Goal: Task Accomplishment & Management: Manage account settings

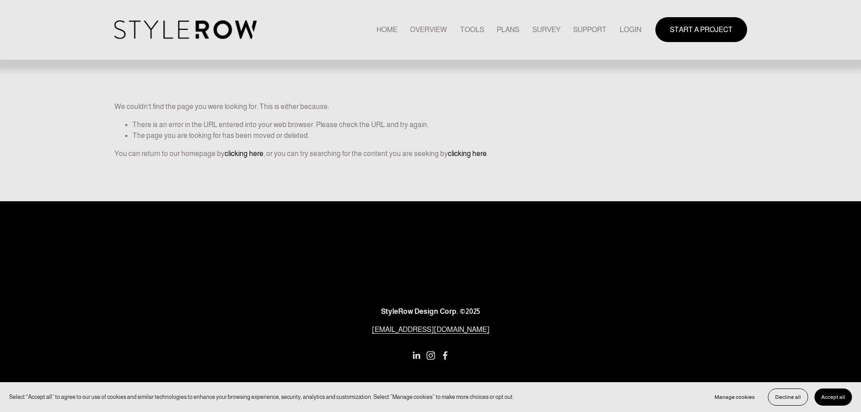
click at [623, 29] on link "LOGIN" at bounding box center [631, 30] width 22 height 12
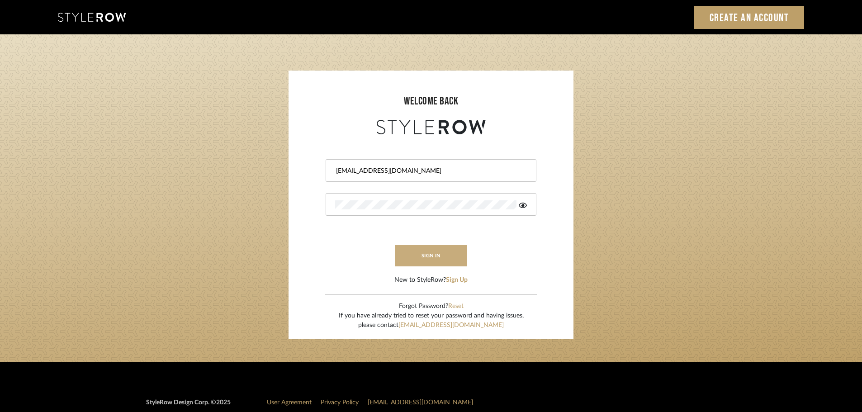
click at [429, 255] on button "sign in" at bounding box center [431, 255] width 72 height 21
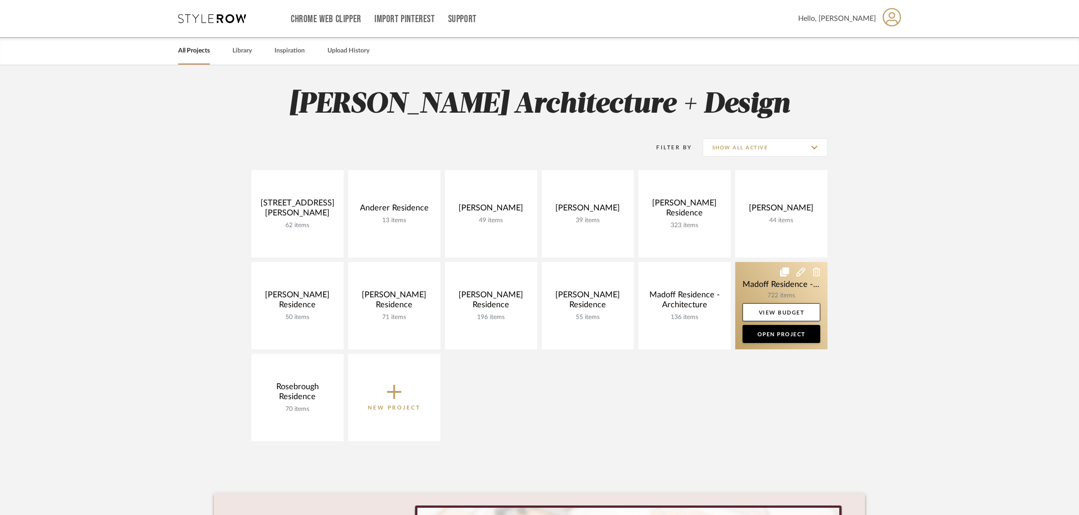
click at [755, 280] on link at bounding box center [781, 305] width 92 height 87
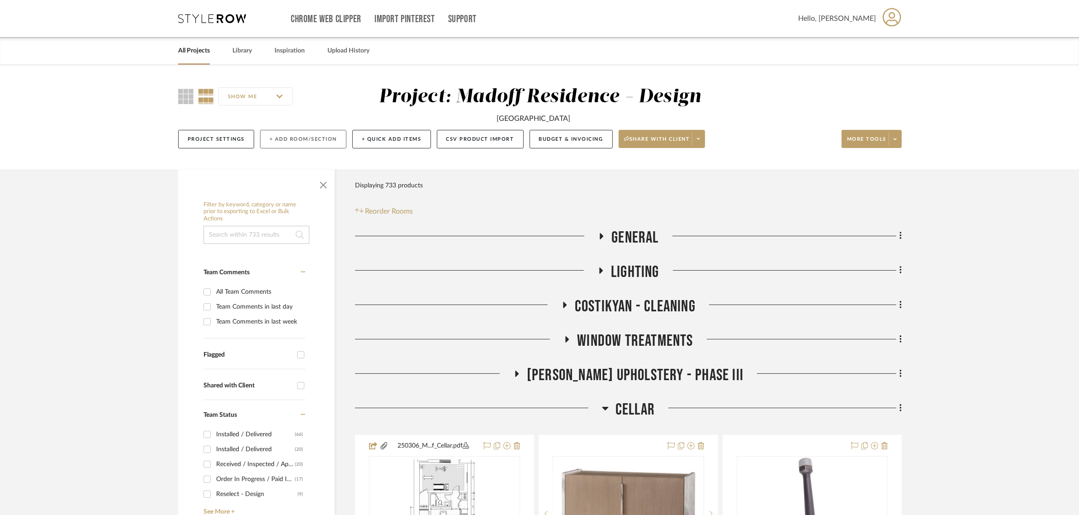
click at [315, 137] on button "+ Add Room/Section" at bounding box center [303, 139] width 86 height 19
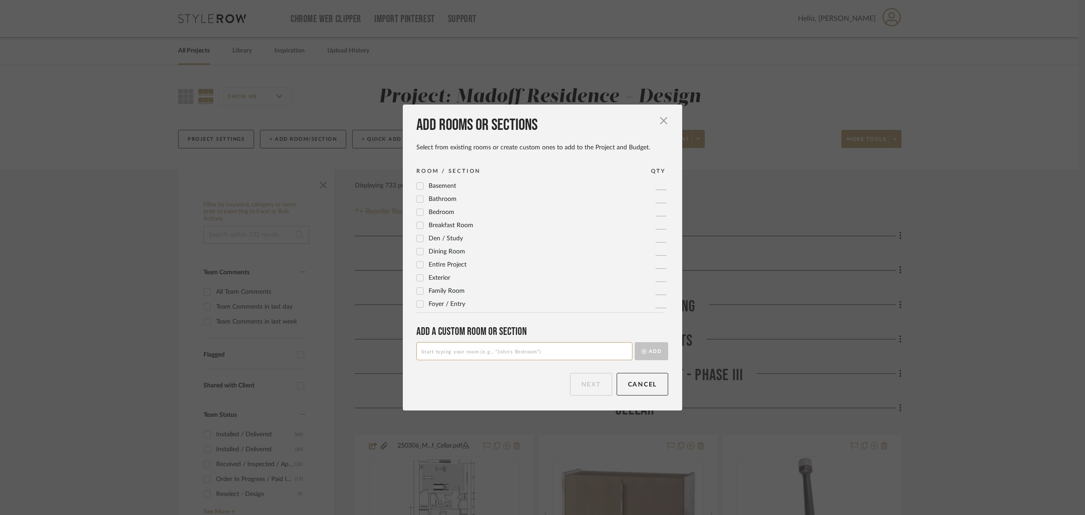
click at [485, 347] on input at bounding box center [524, 351] width 216 height 18
type input "To Source"
click at [647, 349] on button "Add" at bounding box center [651, 351] width 33 height 18
click at [583, 382] on button "Next" at bounding box center [591, 384] width 42 height 23
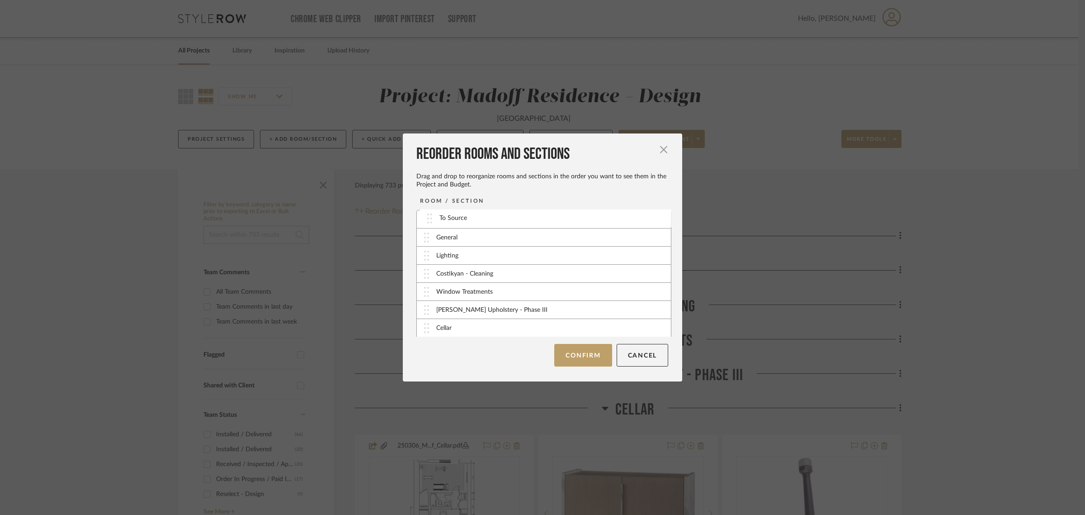
drag, startPoint x: 457, startPoint y: 326, endPoint x: 472, endPoint y: 216, distance: 111.7
click at [583, 356] on button "Confirm" at bounding box center [582, 355] width 57 height 23
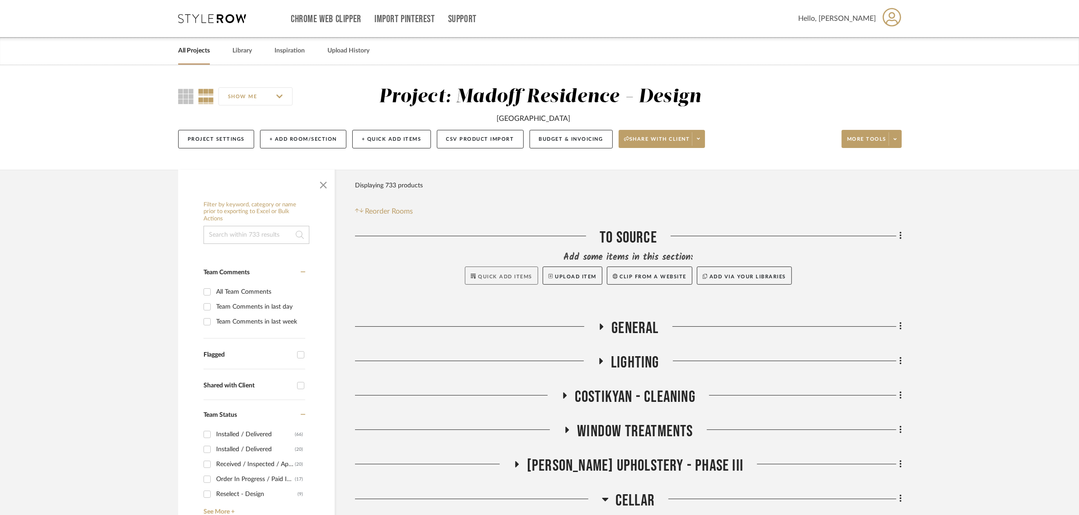
click at [471, 279] on fa-icon at bounding box center [473, 276] width 5 height 5
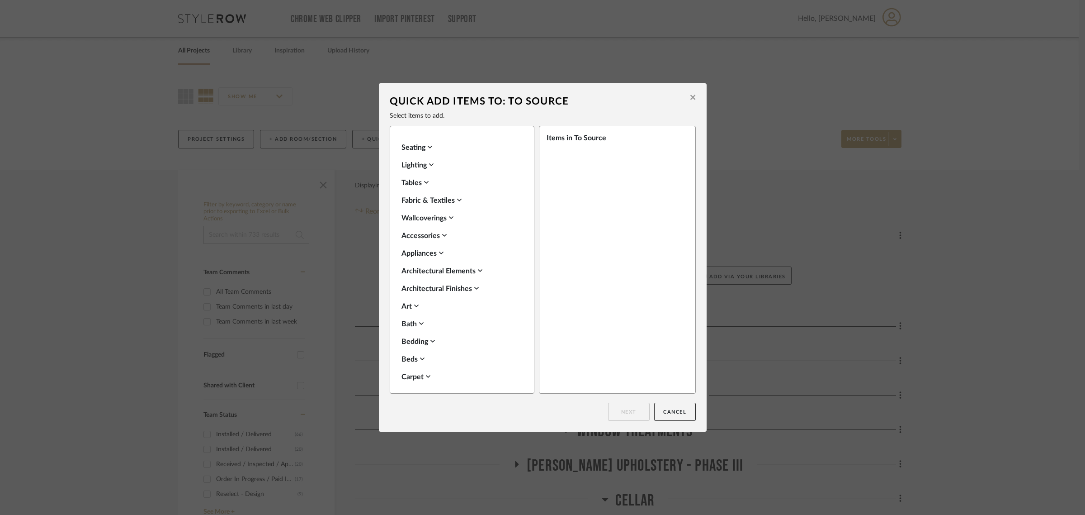
click at [421, 184] on div "Tables" at bounding box center [459, 182] width 117 height 11
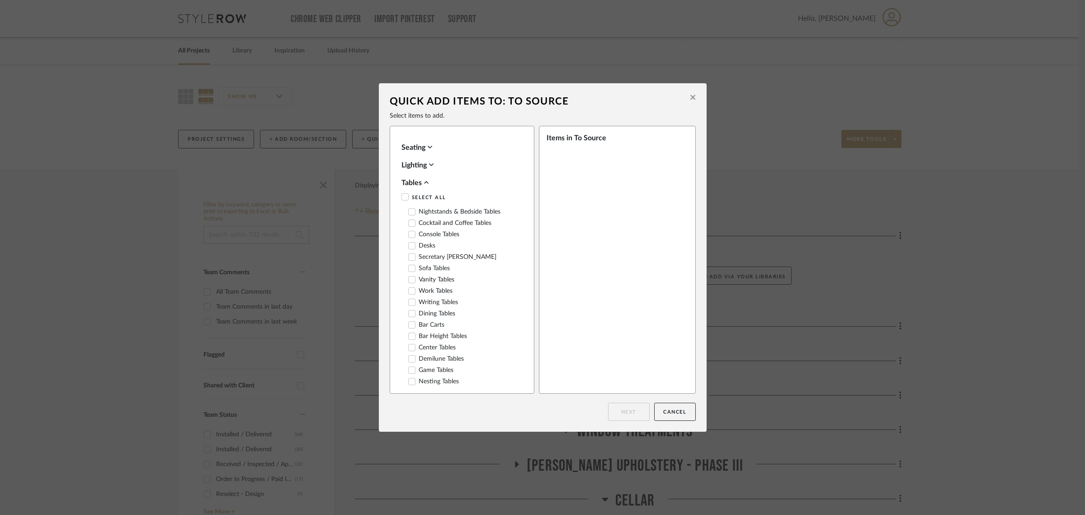
click at [451, 236] on label "Console Tables" at bounding box center [433, 235] width 51 height 8
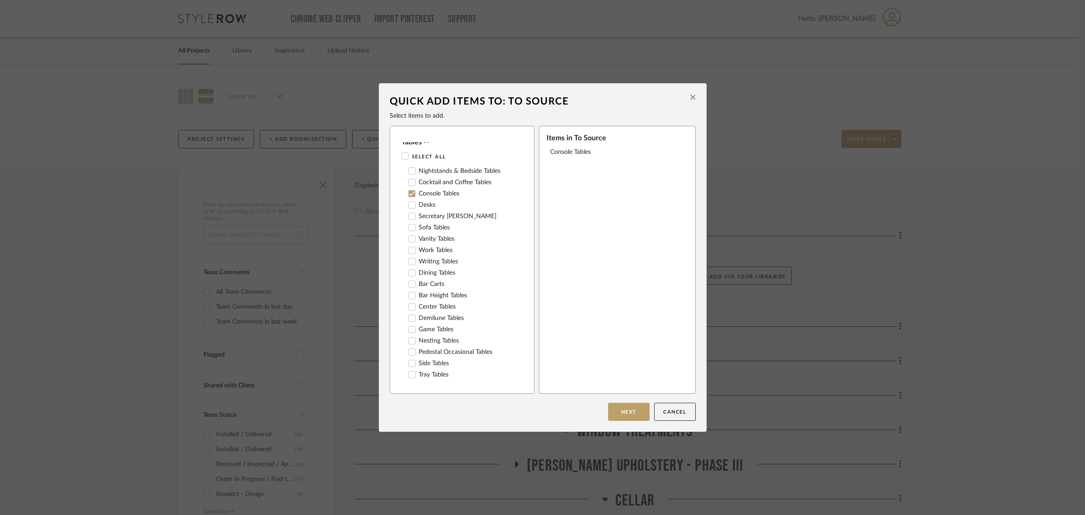
scroll to position [24, 0]
click at [475, 195] on label "Cocktail and Coffee Tables" at bounding box center [449, 199] width 83 height 8
click at [421, 182] on div "Tables" at bounding box center [459, 182] width 117 height 11
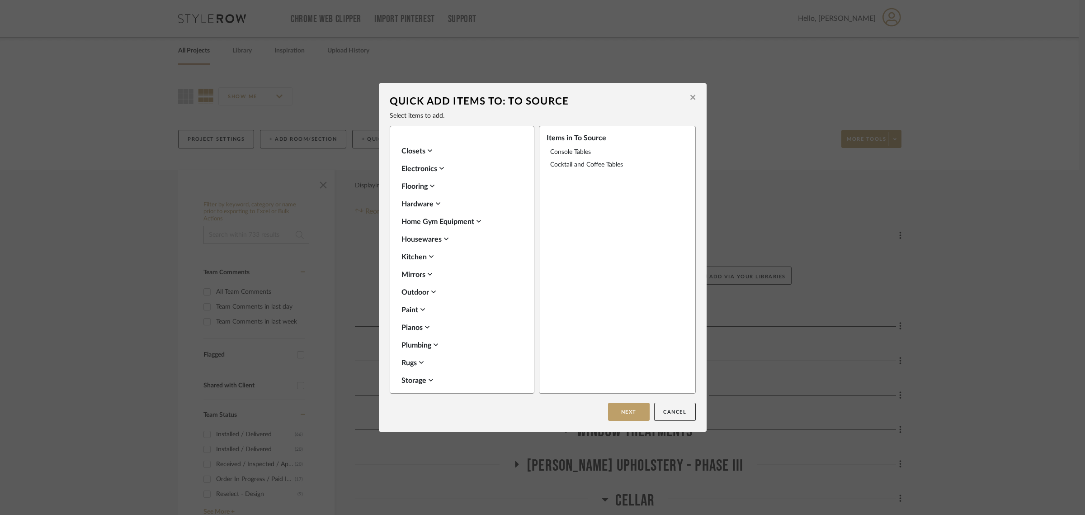
scroll to position [320, 0]
click at [413, 318] on div "Storage" at bounding box center [459, 321] width 117 height 11
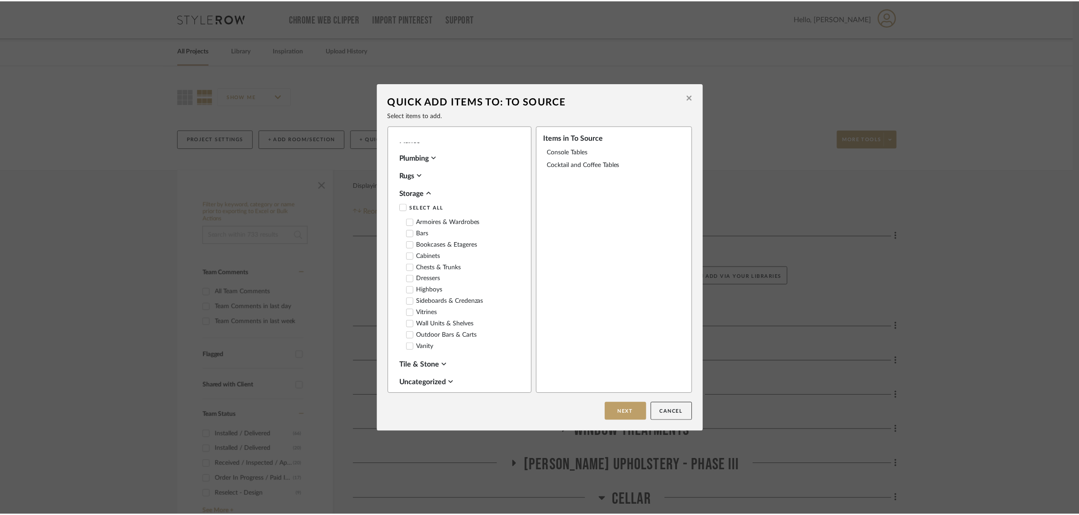
scroll to position [473, 0]
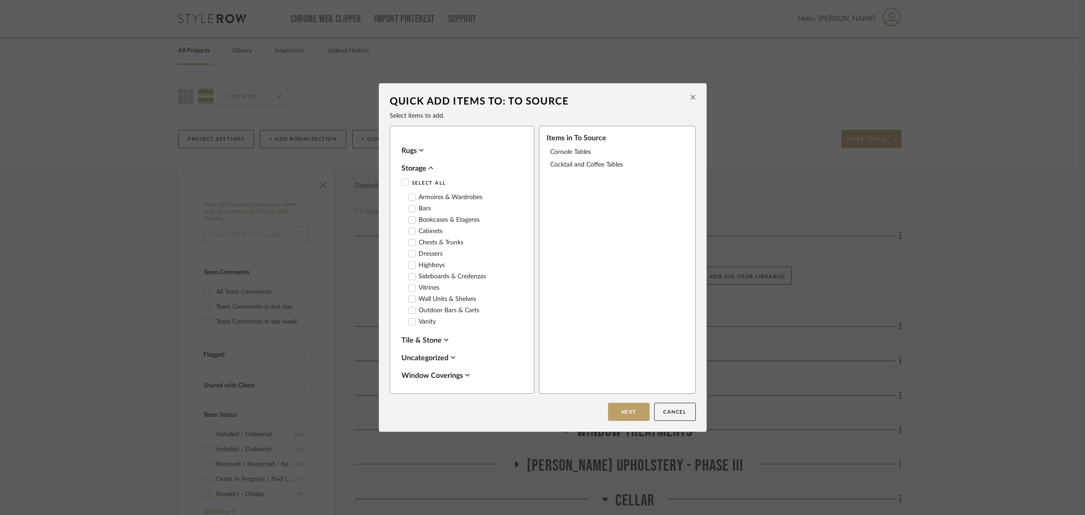
click at [471, 274] on label "Sideboards & Credenzas" at bounding box center [447, 277] width 78 height 8
click at [629, 413] on button "Next" at bounding box center [629, 411] width 42 height 18
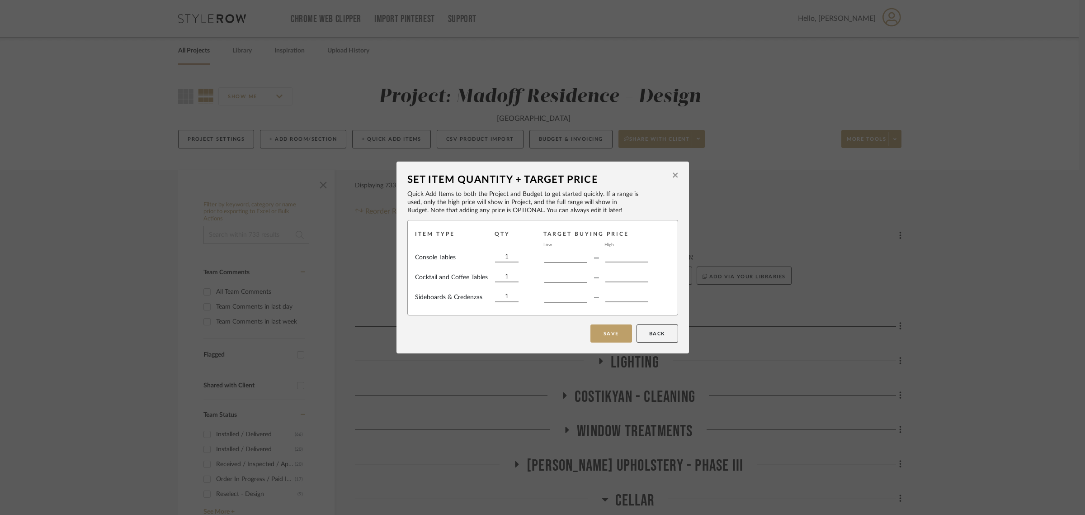
type input "$"
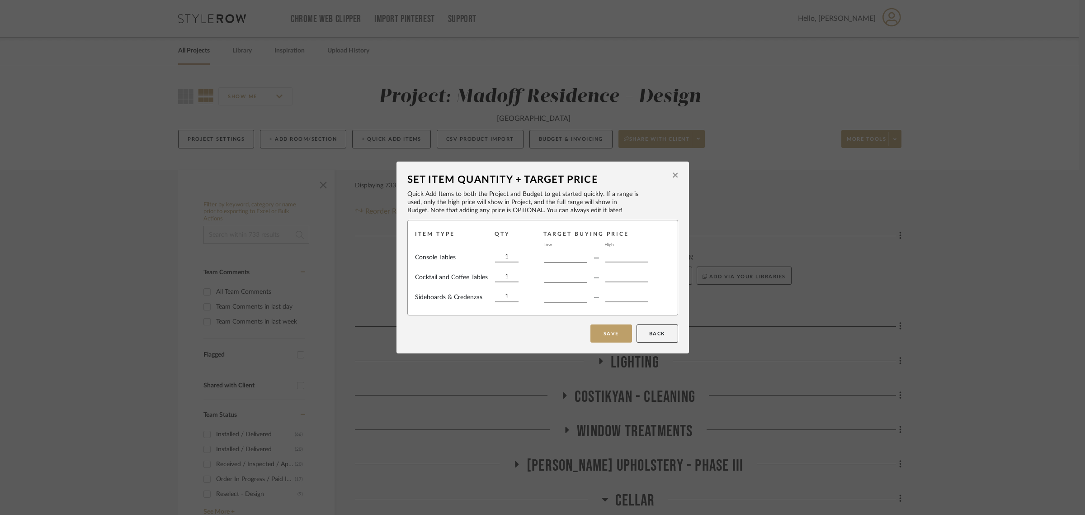
type input "$"
click at [611, 335] on button "Save" at bounding box center [611, 333] width 42 height 18
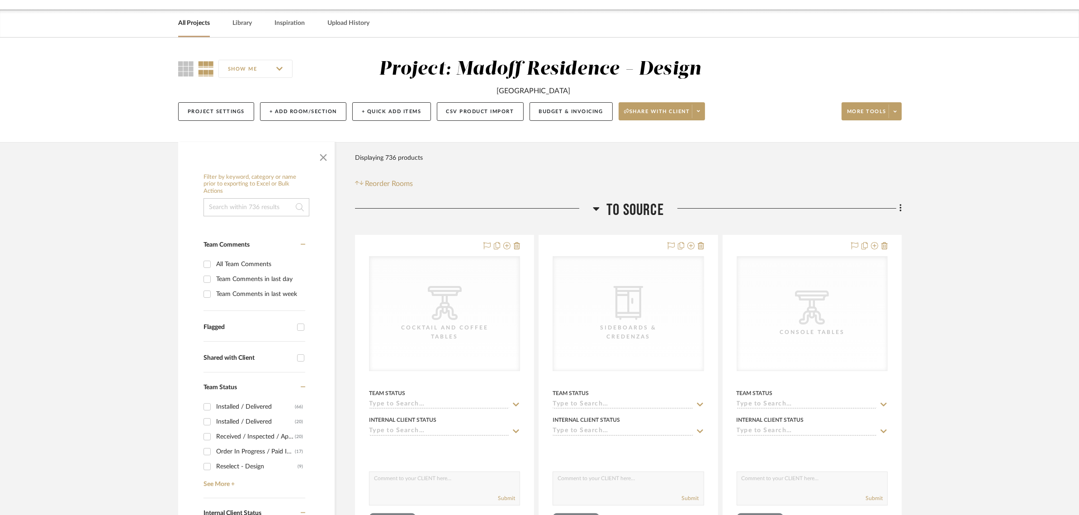
scroll to position [0, 0]
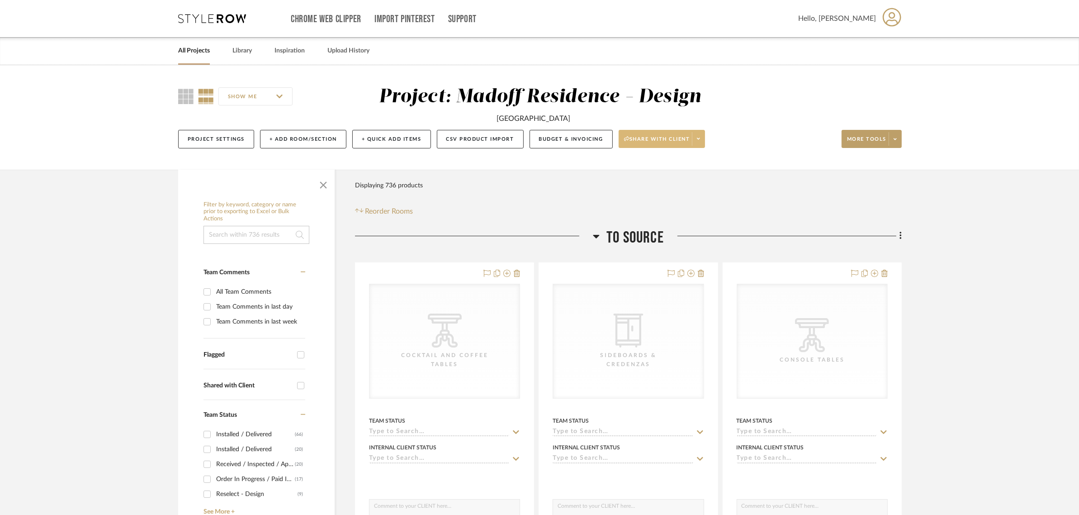
click at [643, 138] on span "Share with client" at bounding box center [657, 143] width 66 height 14
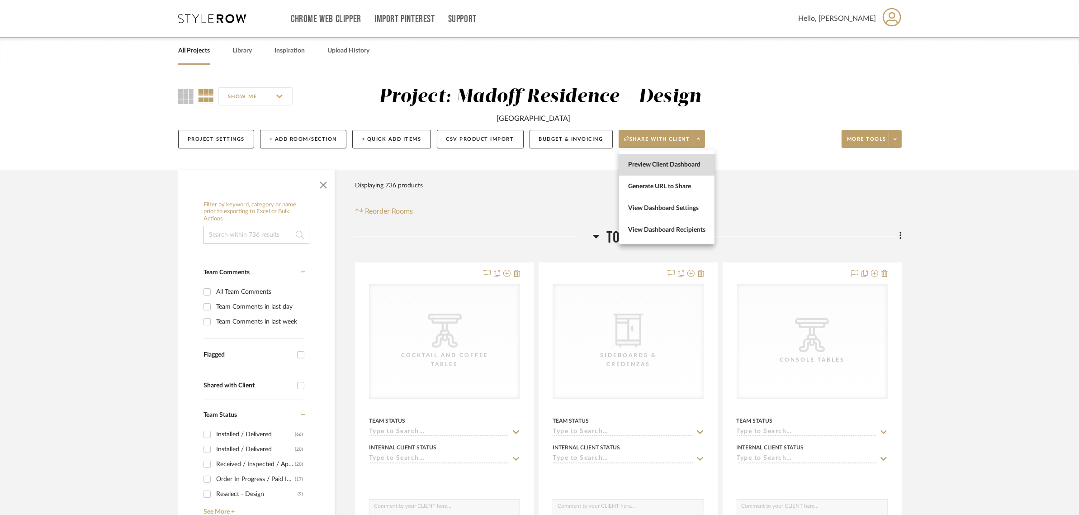
click at [632, 161] on span "Preview Client Dashboard" at bounding box center [666, 165] width 77 height 8
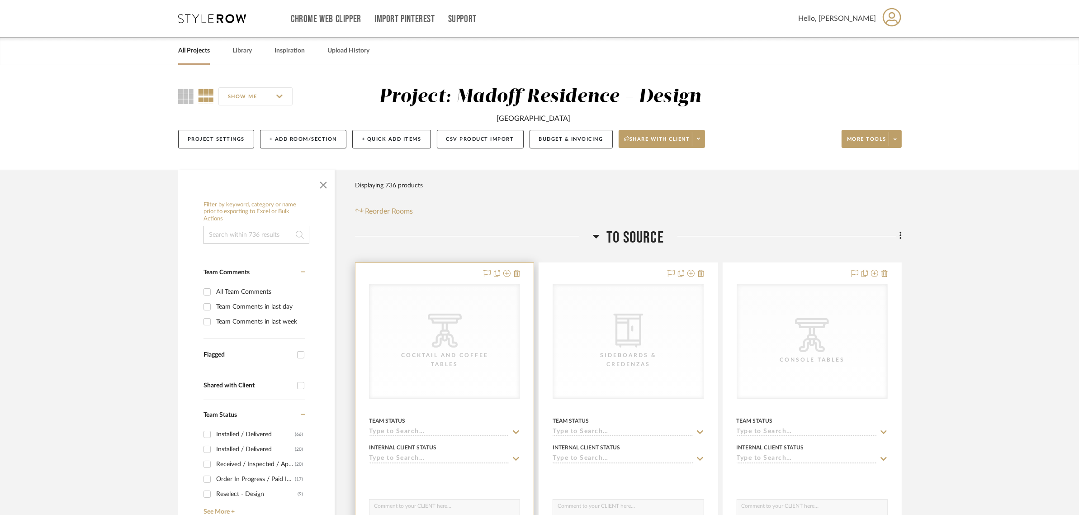
click at [450, 337] on icon "CategoryIconTables Created with Sketch." at bounding box center [445, 330] width 34 height 34
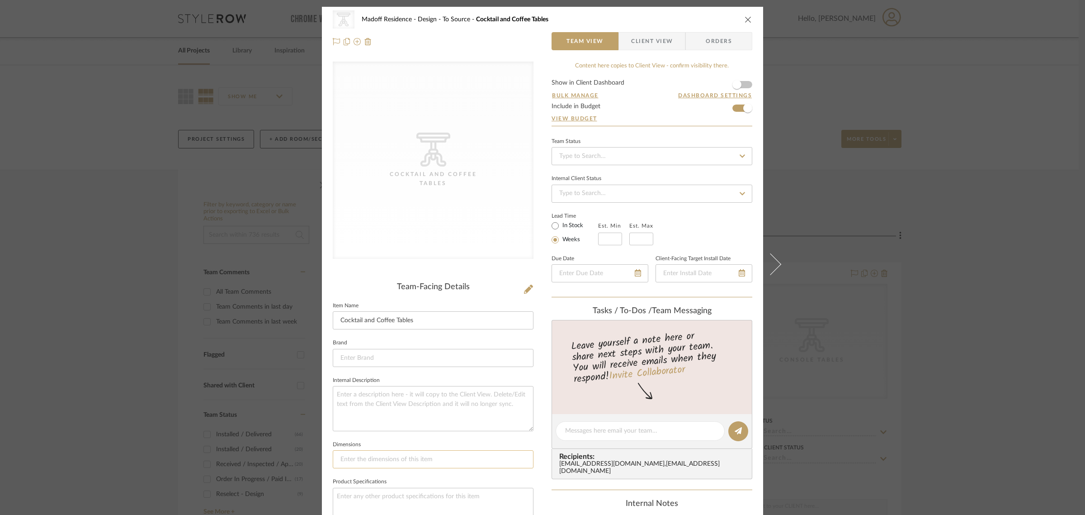
click at [342, 457] on input at bounding box center [433, 459] width 201 height 18
click at [377, 403] on textarea at bounding box center [433, 408] width 201 height 45
click at [733, 110] on form "Show in Client Dashboard Bulk Manage Dashboard Settings Include in Budget View …" at bounding box center [652, 103] width 201 height 46
click at [733, 107] on form "Show in Client Dashboard Bulk Manage Dashboard Settings Include in Budget View …" at bounding box center [652, 103] width 201 height 46
click at [738, 105] on span "button" at bounding box center [748, 108] width 20 height 20
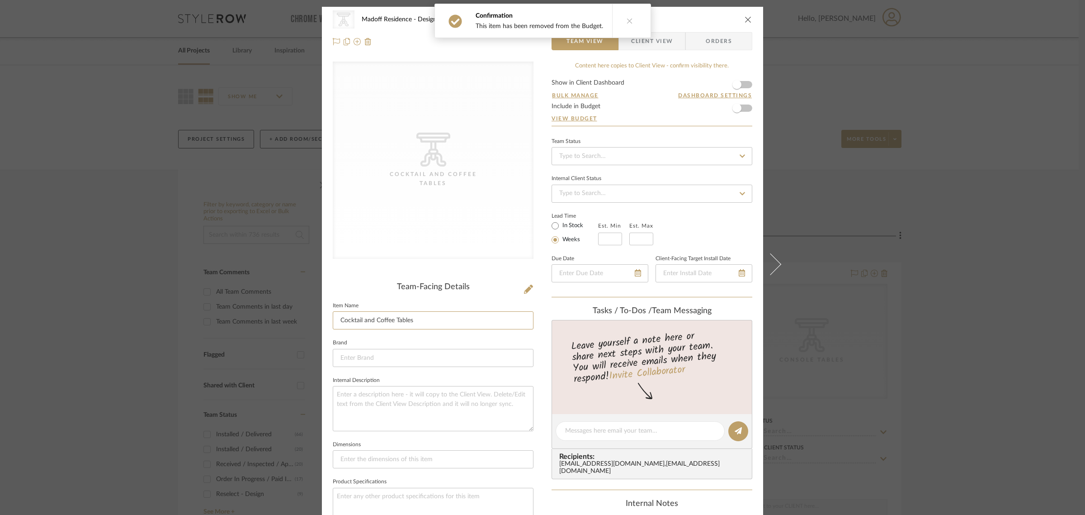
drag, startPoint x: 415, startPoint y: 319, endPoint x: 319, endPoint y: 317, distance: 95.4
click at [322, 317] on div "CategoryIconTables Created with Sketch. Cocktail and Coffee Tables Madoff Resid…" at bounding box center [542, 423] width 441 height 833
type input "Library Coffee Table"
drag, startPoint x: 358, startPoint y: 404, endPoint x: 359, endPoint y: 422, distance: 18.2
click at [358, 403] on textarea at bounding box center [433, 408] width 201 height 45
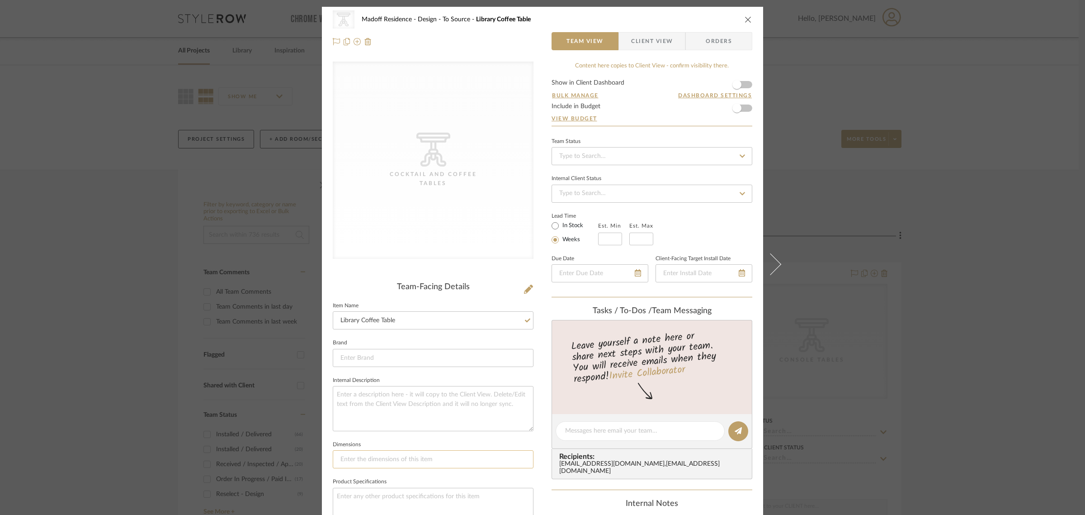
click at [356, 457] on input at bounding box center [433, 459] width 201 height 18
type input "x"
type input "ideally"
click at [441, 354] on input at bounding box center [433, 358] width 201 height 18
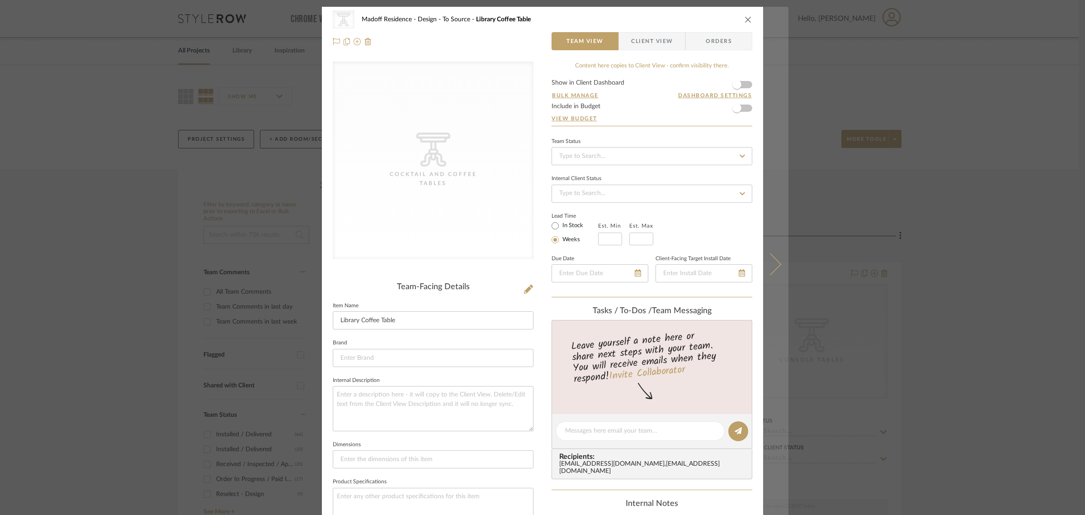
click at [767, 263] on icon at bounding box center [771, 264] width 22 height 22
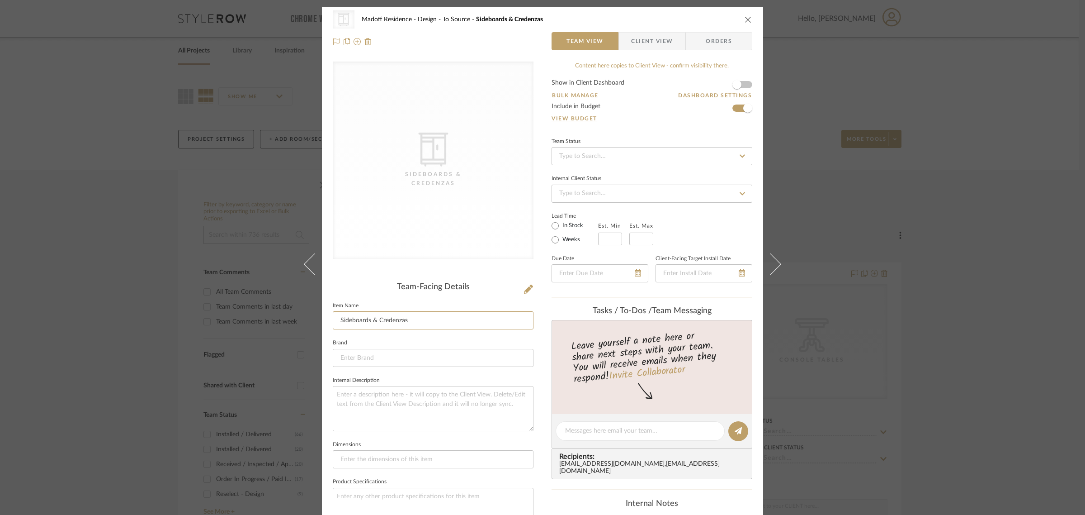
drag, startPoint x: 420, startPoint y: 321, endPoint x: 322, endPoint y: 318, distance: 97.3
click at [322, 318] on div "CategoryIconStorage Created with Sketch. Sideboards & Credenzas Madoff Residenc…" at bounding box center [542, 423] width 441 height 833
type input "Cellar credenza"
drag, startPoint x: 460, startPoint y: 358, endPoint x: 593, endPoint y: 331, distance: 136.1
click at [461, 356] on input at bounding box center [433, 358] width 201 height 18
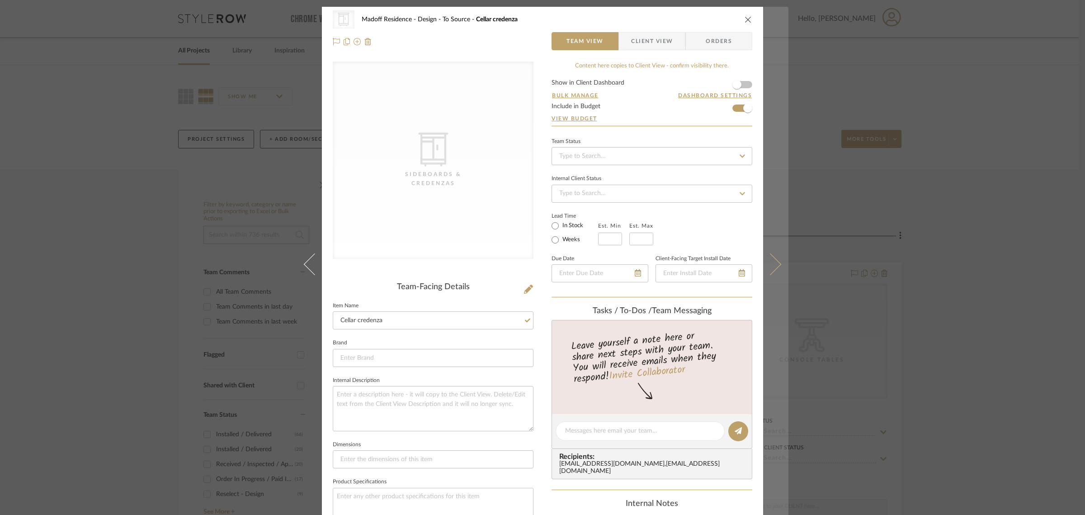
click at [771, 264] on icon at bounding box center [771, 264] width 22 height 22
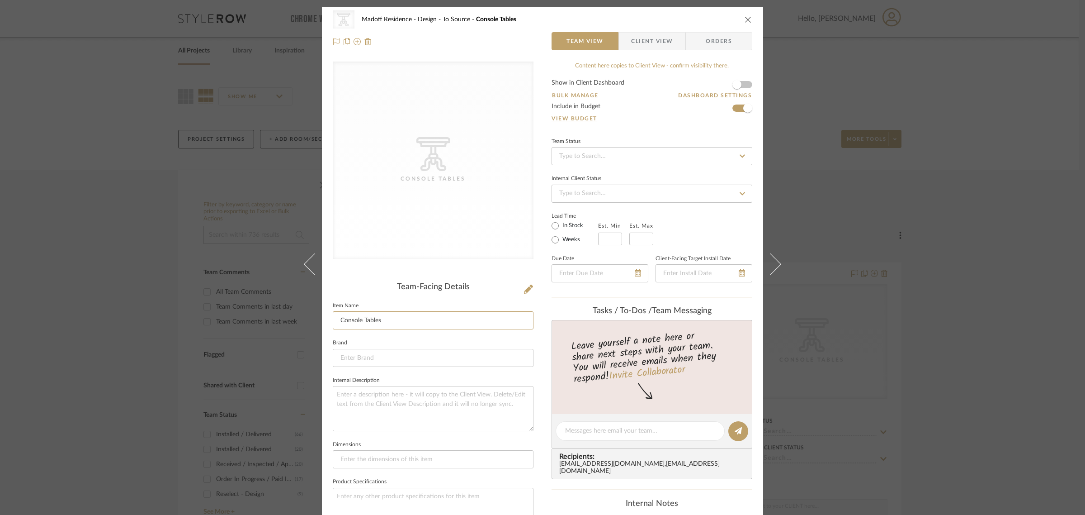
drag, startPoint x: 362, startPoint y: 319, endPoint x: 288, endPoint y: 319, distance: 74.6
click at [288, 319] on div "CategoryIconTables Created with Sketch. Console Tables Madoff Residence - Desig…" at bounding box center [542, 257] width 1085 height 515
type input "Living Room console"
click at [491, 263] on div "CategoryIconTables Created with Sketch. Console Tables" at bounding box center [433, 167] width 201 height 212
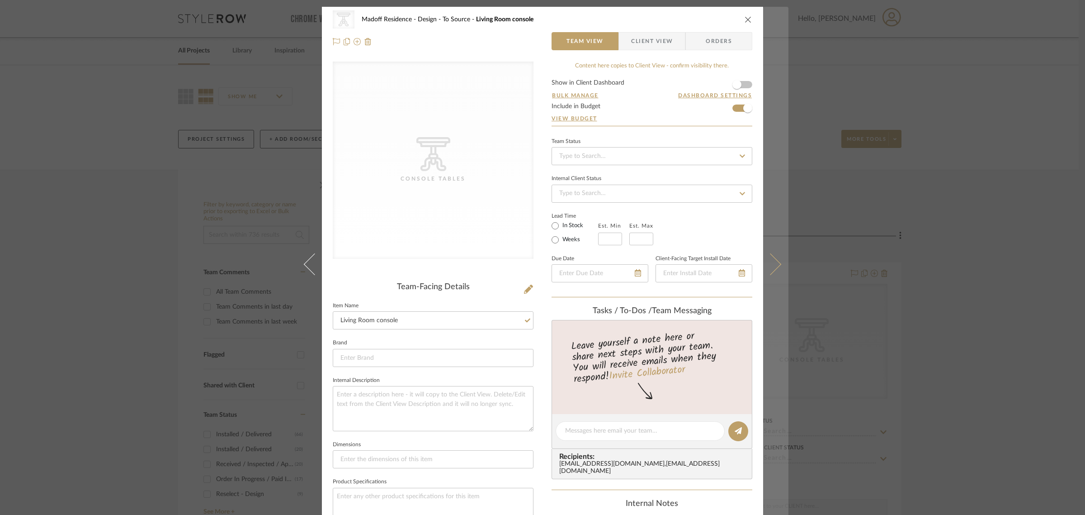
click at [773, 267] on icon at bounding box center [771, 264] width 22 height 22
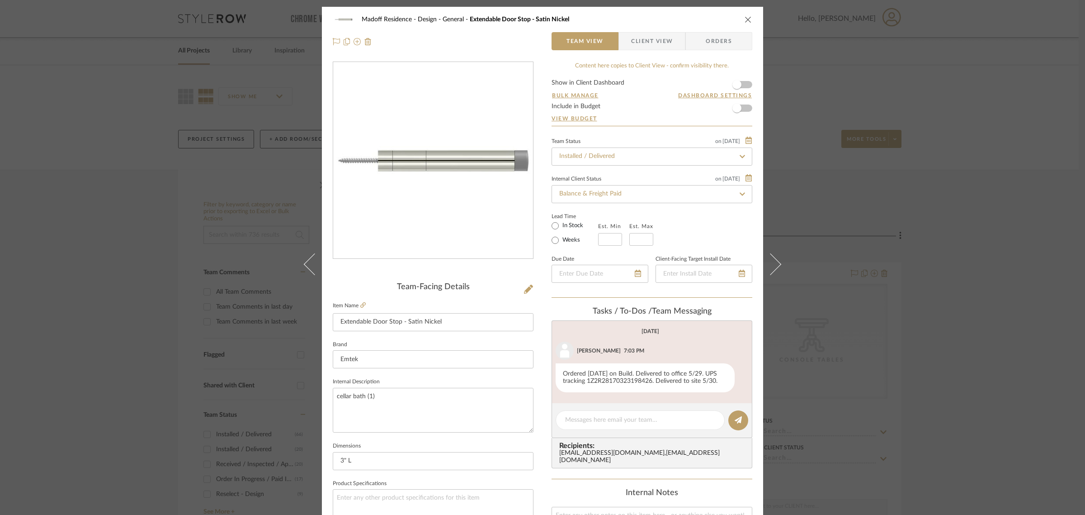
click at [746, 19] on icon "close" at bounding box center [748, 19] width 7 height 7
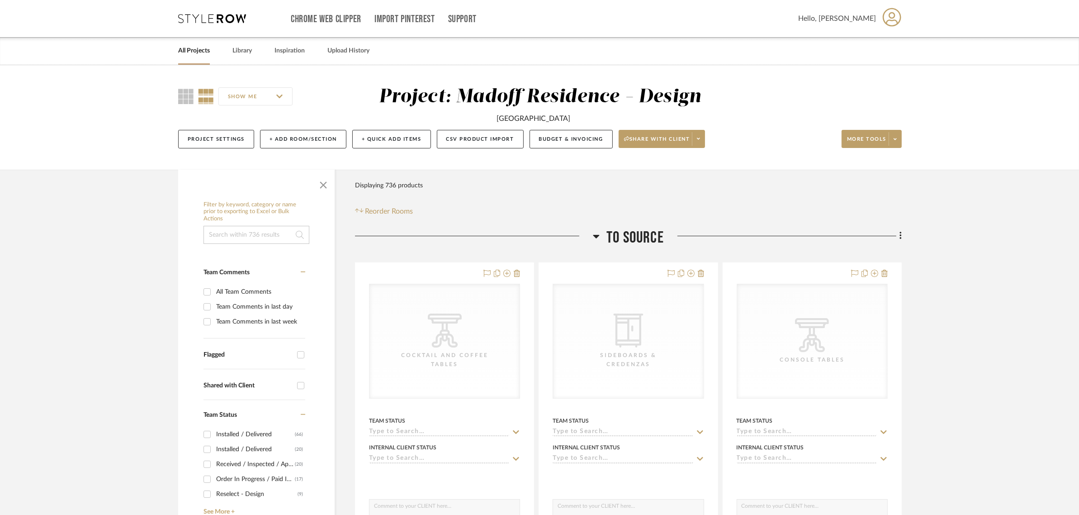
click at [240, 95] on input "SHOW ME" at bounding box center [255, 96] width 74 height 18
click at [258, 162] on span "Product Name" at bounding box center [267, 163] width 52 height 8
checkbox input "true"
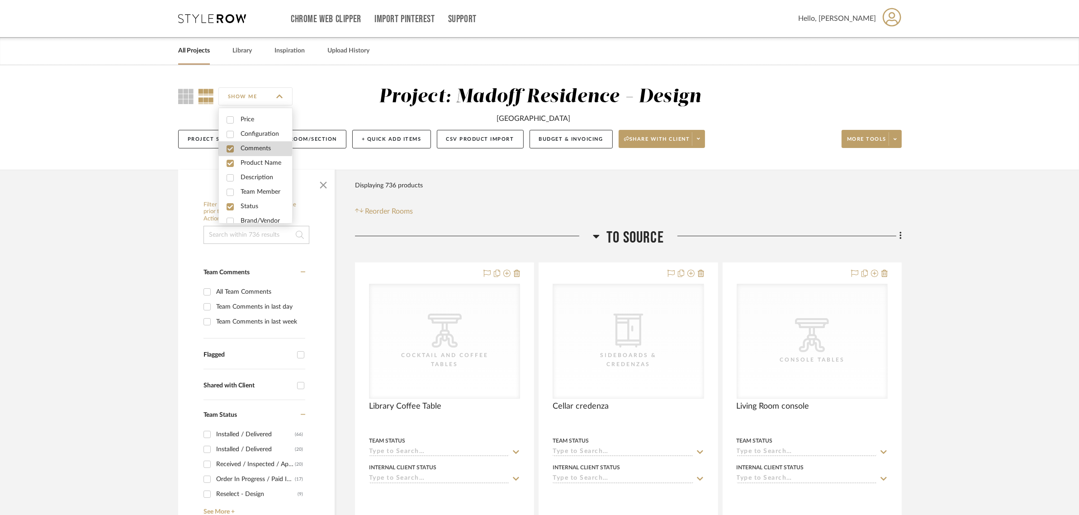
click at [255, 148] on span "Comments" at bounding box center [267, 149] width 52 height 8
checkbox input "false"
click at [255, 133] on span "Configuration" at bounding box center [267, 134] width 52 height 8
checkbox input "true"
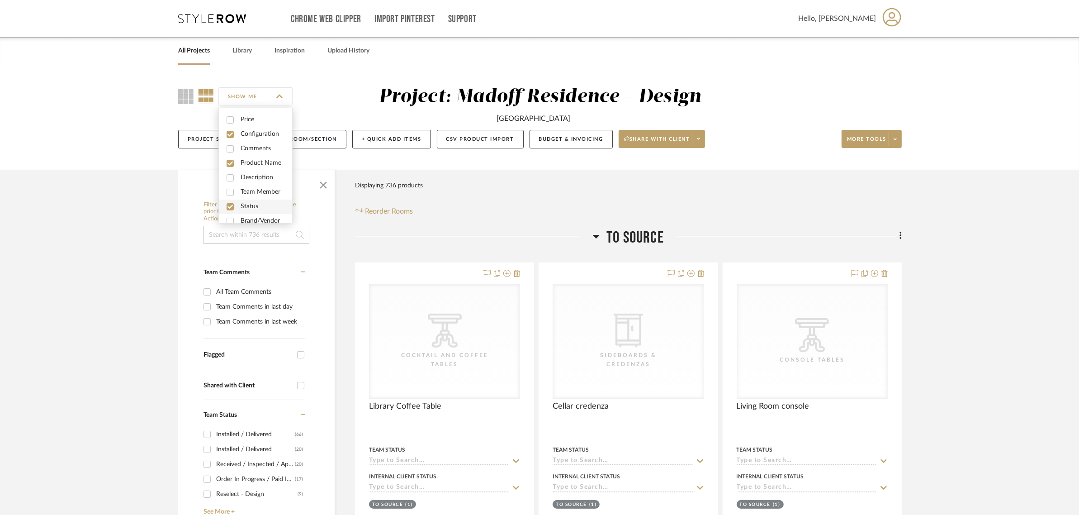
drag, startPoint x: 251, startPoint y: 207, endPoint x: 261, endPoint y: 212, distance: 10.7
click at [251, 207] on span "Status" at bounding box center [267, 207] width 52 height 8
checkbox input "false"
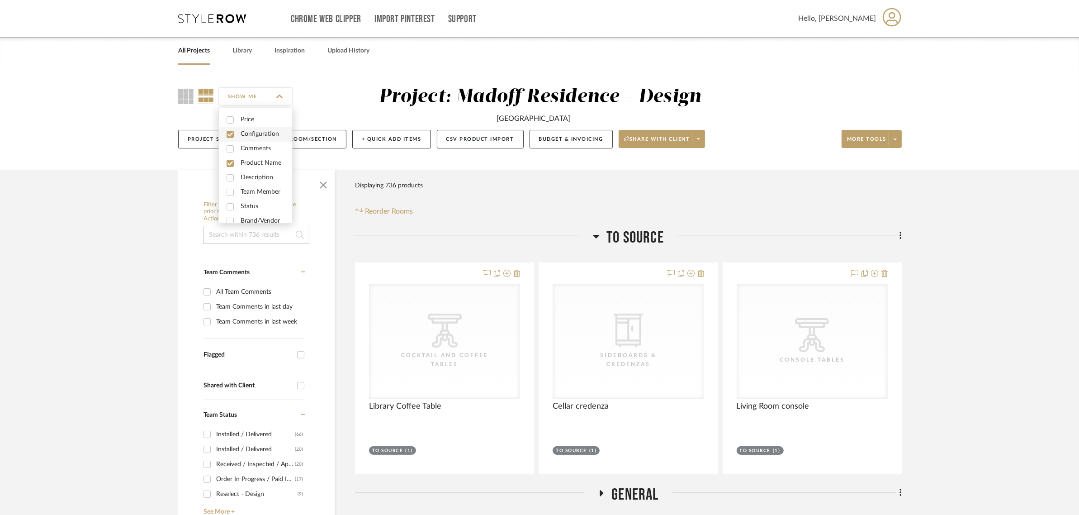
click at [256, 132] on span "Configuration" at bounding box center [267, 134] width 52 height 8
click at [257, 133] on span "Configuration" at bounding box center [267, 134] width 52 height 8
checkbox input "false"
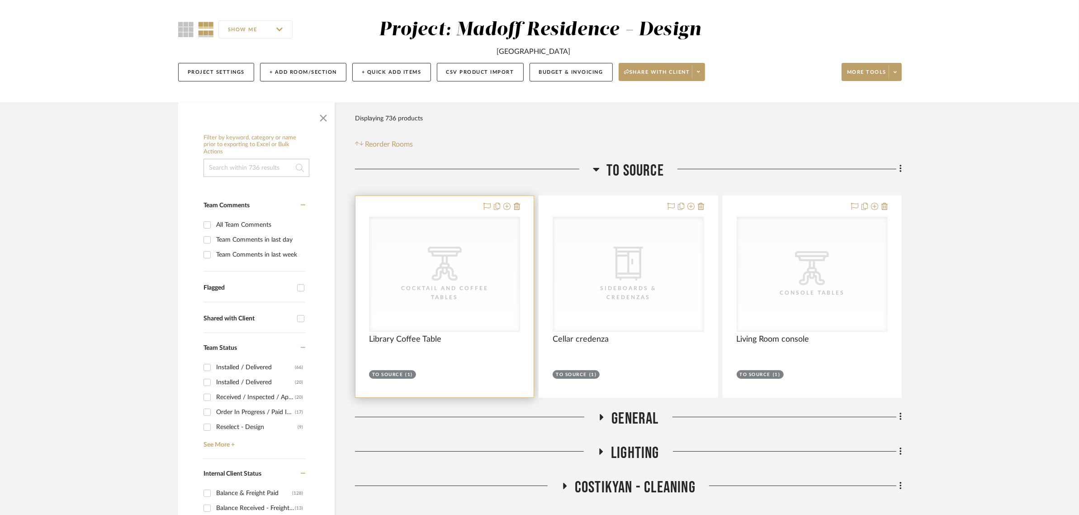
scroll to position [94, 0]
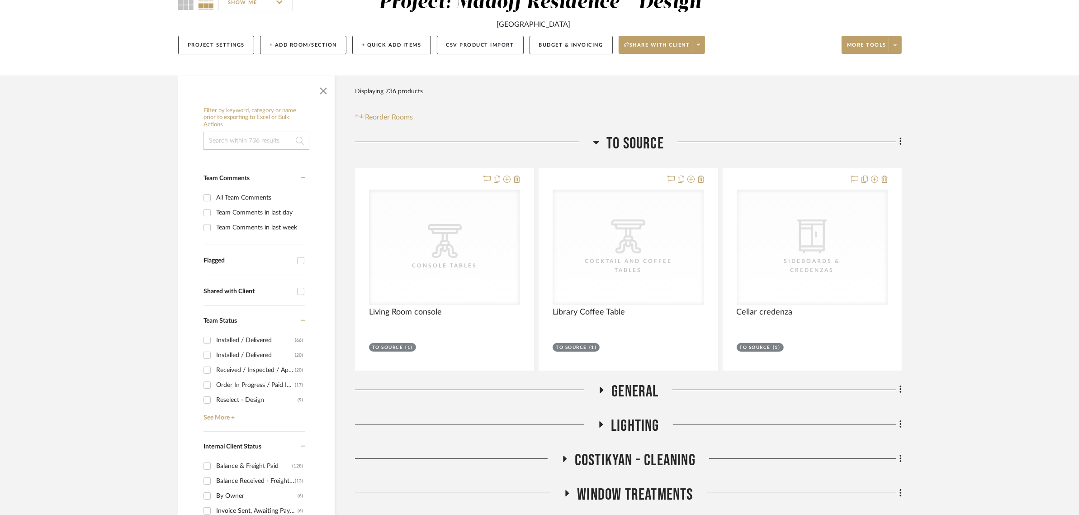
click at [900, 141] on icon at bounding box center [900, 142] width 2 height 8
click at [850, 159] on span "Add New Item" at bounding box center [854, 161] width 40 height 8
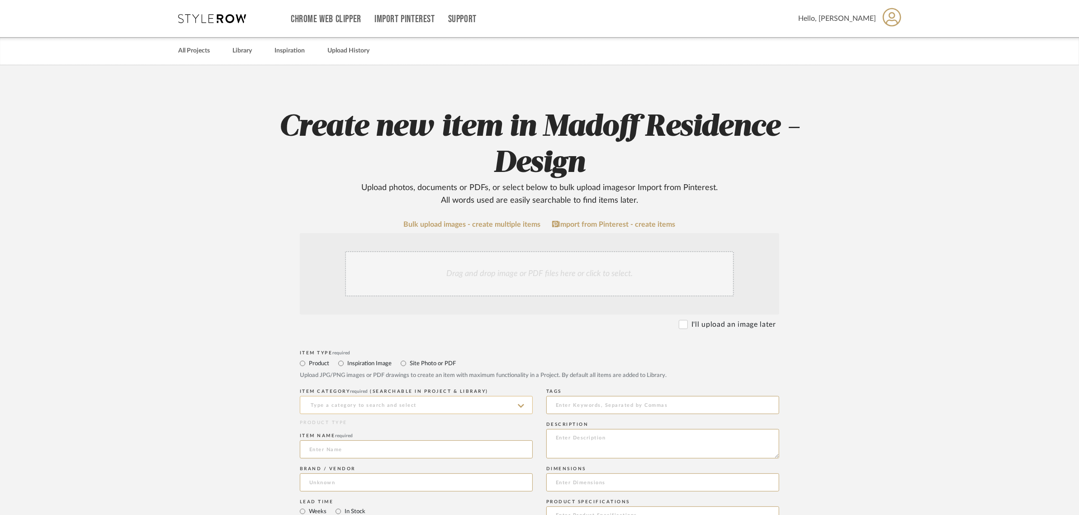
click at [363, 405] on input at bounding box center [416, 405] width 233 height 18
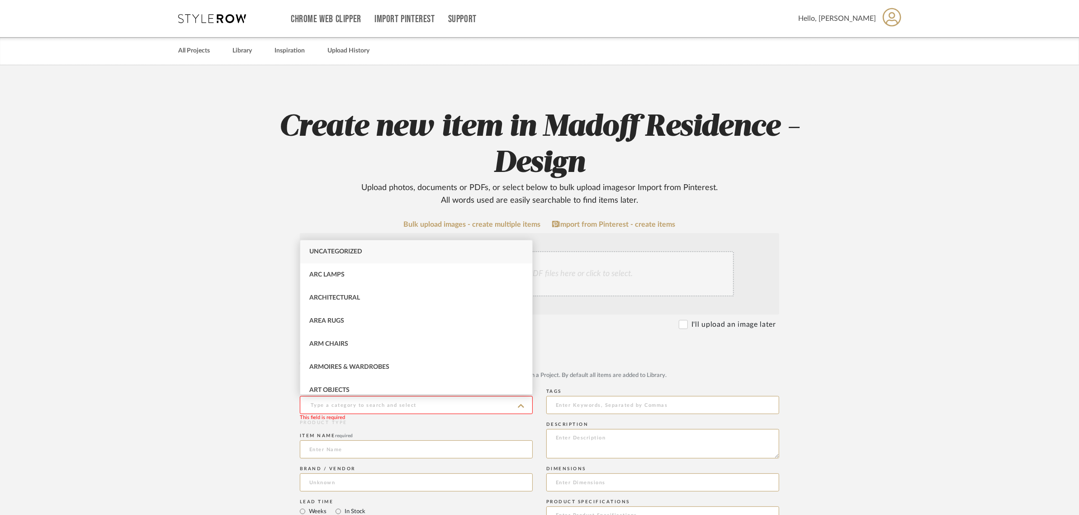
drag, startPoint x: 258, startPoint y: 340, endPoint x: 260, endPoint y: 279, distance: 61.5
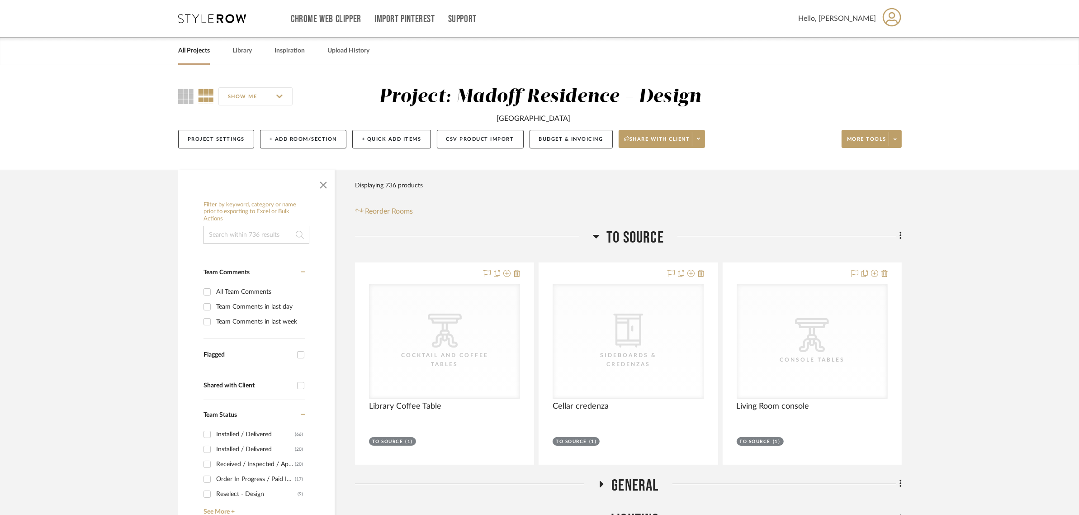
click at [899, 238] on icon at bounding box center [900, 236] width 3 height 10
click at [873, 279] on span "Quick Add Items" at bounding box center [857, 278] width 47 height 8
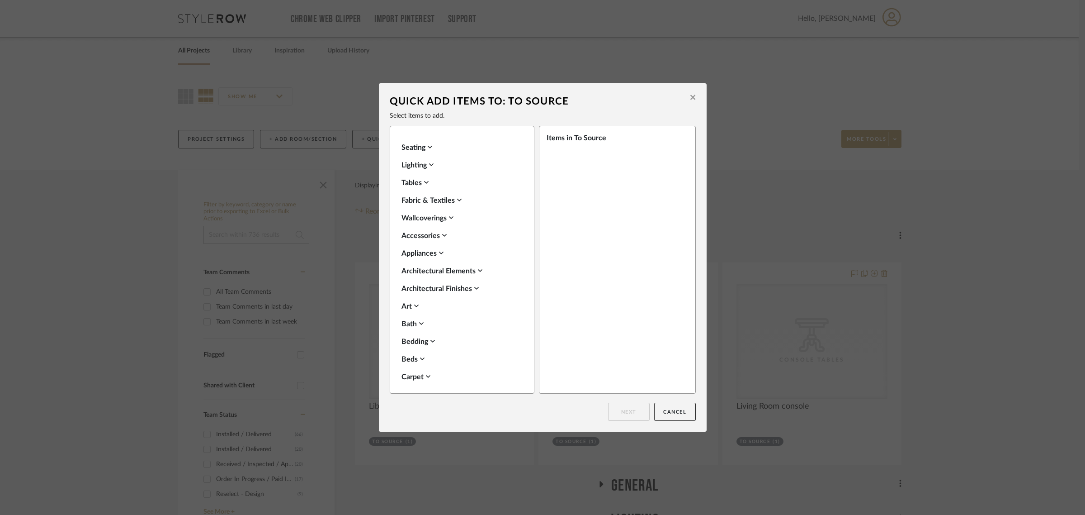
click at [415, 163] on div "Lighting" at bounding box center [459, 165] width 117 height 11
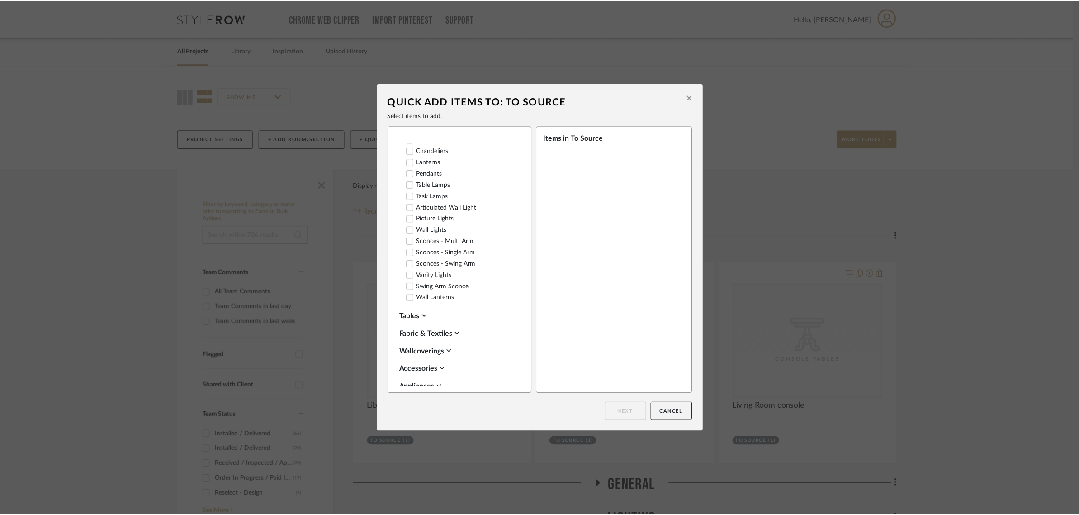
scroll to position [283, 0]
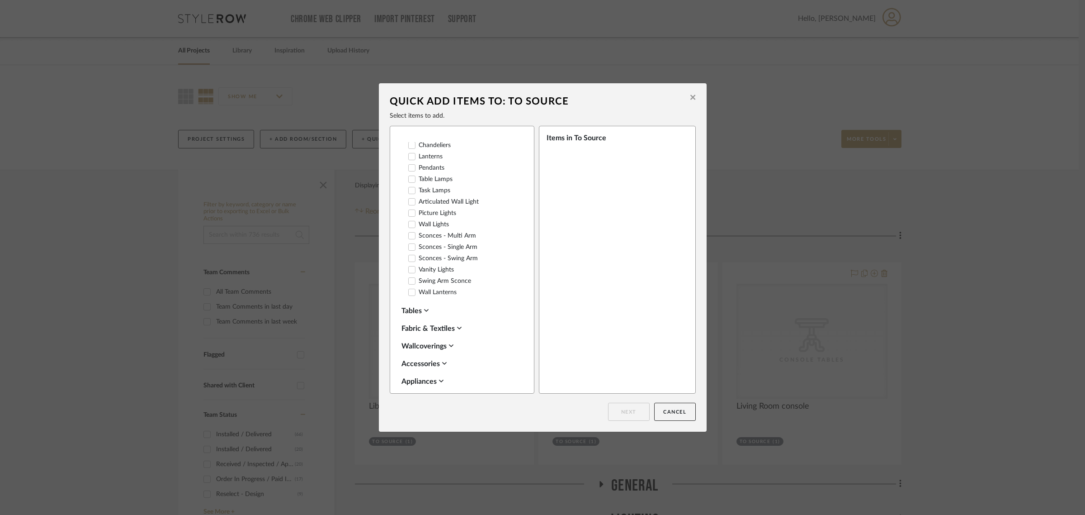
click at [430, 168] on label "Pendants" at bounding box center [426, 168] width 36 height 8
click at [629, 412] on button "Next" at bounding box center [629, 411] width 42 height 18
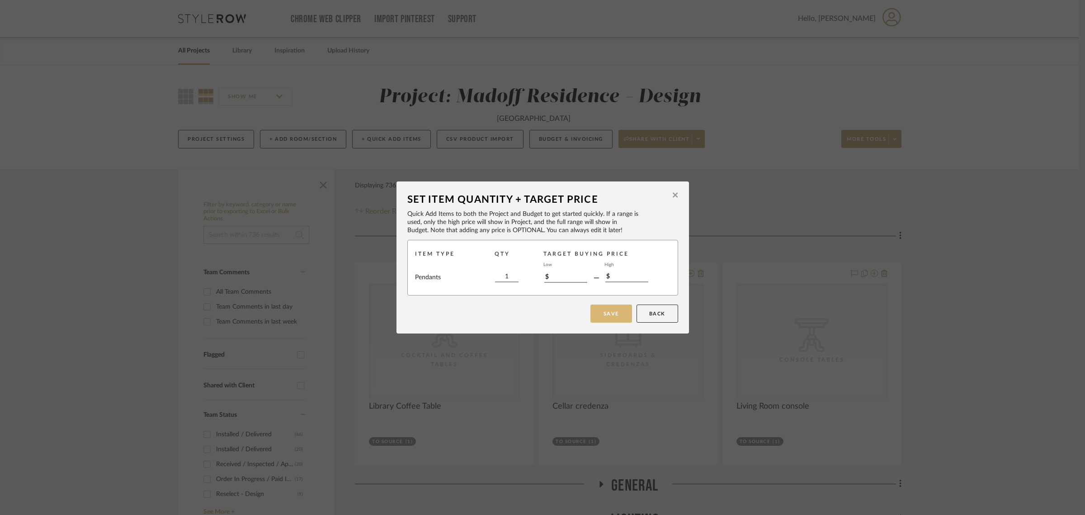
click at [603, 308] on button "Save" at bounding box center [611, 313] width 42 height 18
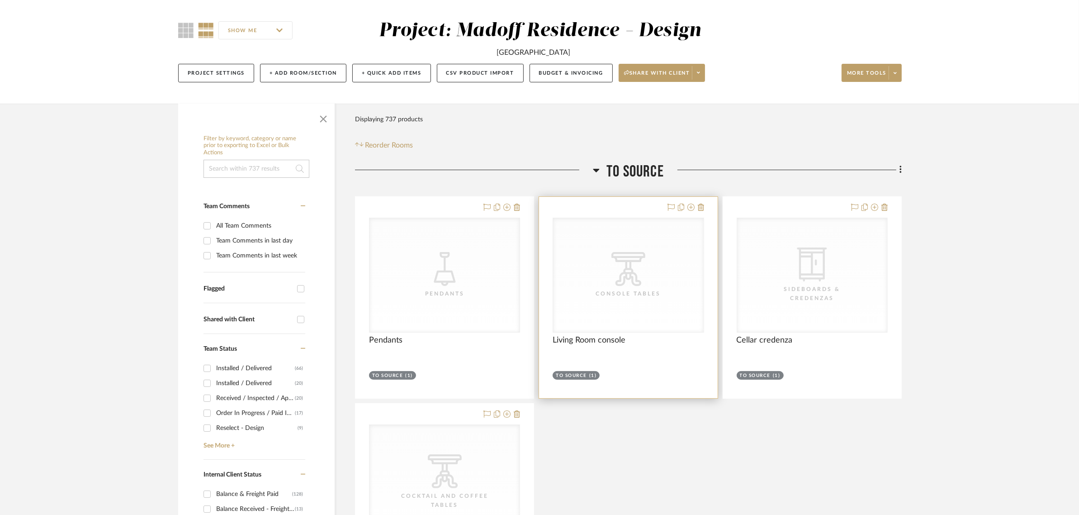
scroll to position [94, 0]
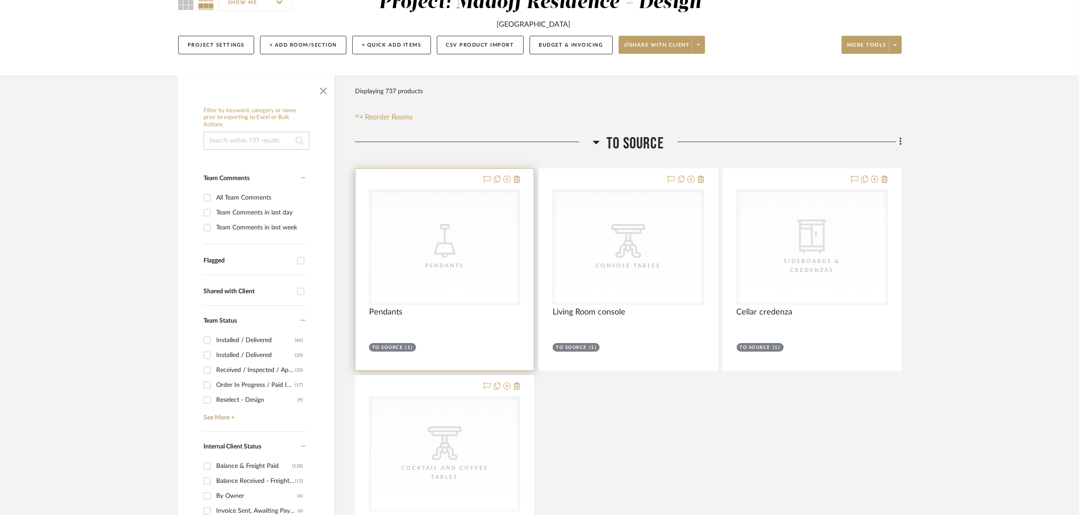
click at [459, 258] on div "CategoryIconLighting Created with Sketch. Pendants" at bounding box center [444, 247] width 150 height 114
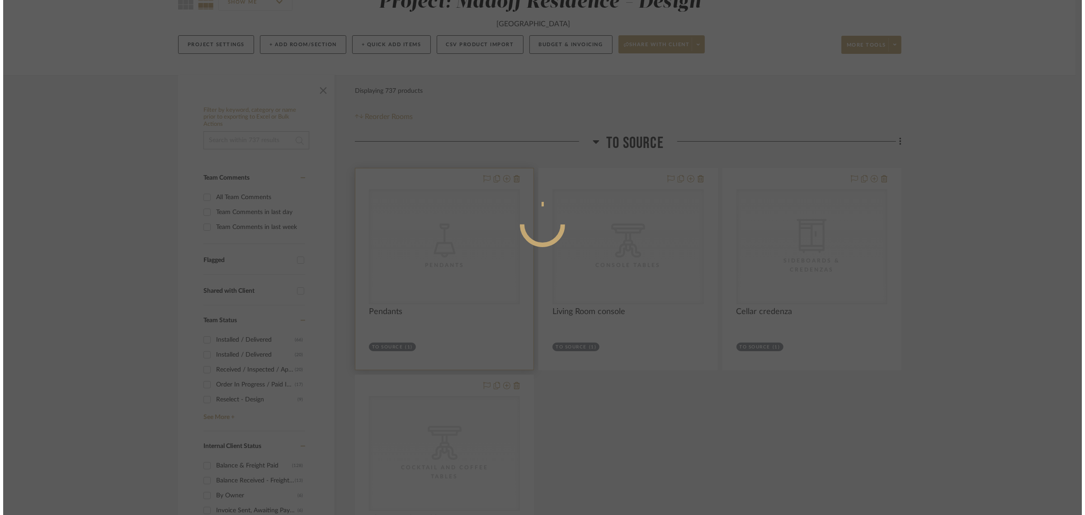
scroll to position [0, 0]
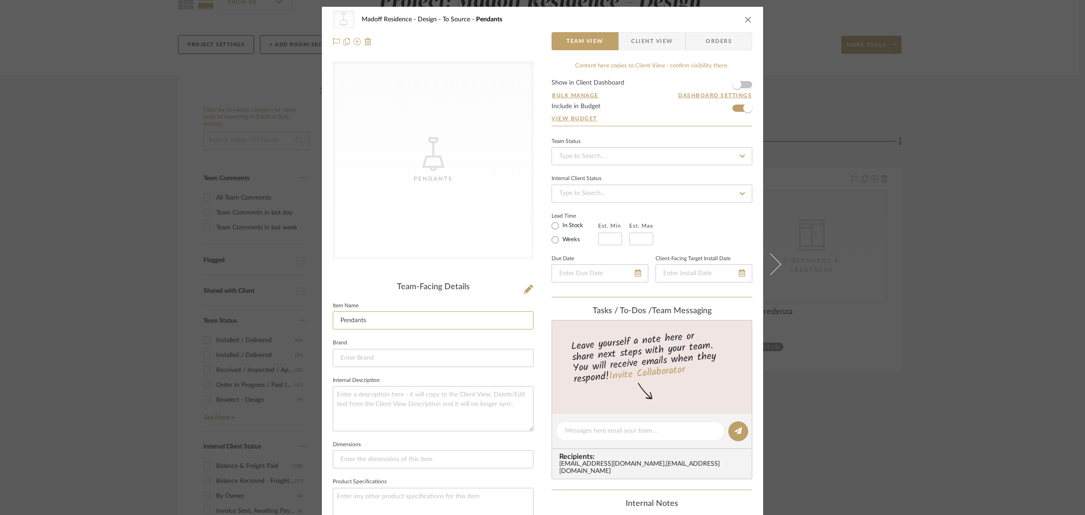
drag, startPoint x: 332, startPoint y: 324, endPoint x: 279, endPoint y: 318, distance: 54.2
click at [297, 327] on mat-dialog-content "CategoryIconLighting Created with Sketch. Pendants Madoff Residence - Design To…" at bounding box center [543, 423] width 492 height 833
type input "Living Room Pendant"
click at [131, 264] on div "CategoryIconLighting Created with Sketch. Pendants Madoff Residence - Design To…" at bounding box center [542, 257] width 1085 height 515
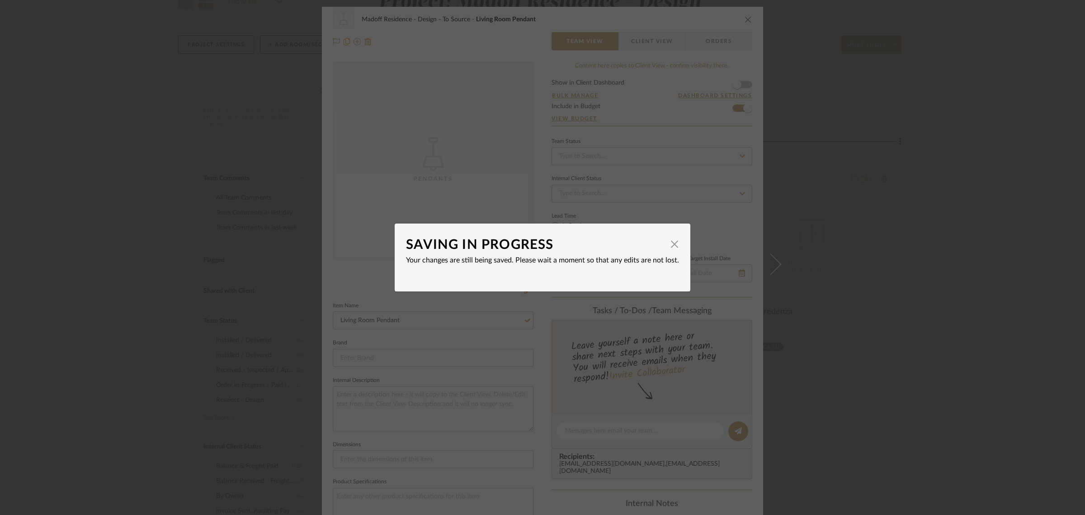
click at [677, 246] on dialog-content "SAVING IN PROGRESS × Your changes are still being saved. Please wait a moment s…" at bounding box center [543, 257] width 296 height 68
click at [669, 245] on span "button" at bounding box center [675, 244] width 18 height 18
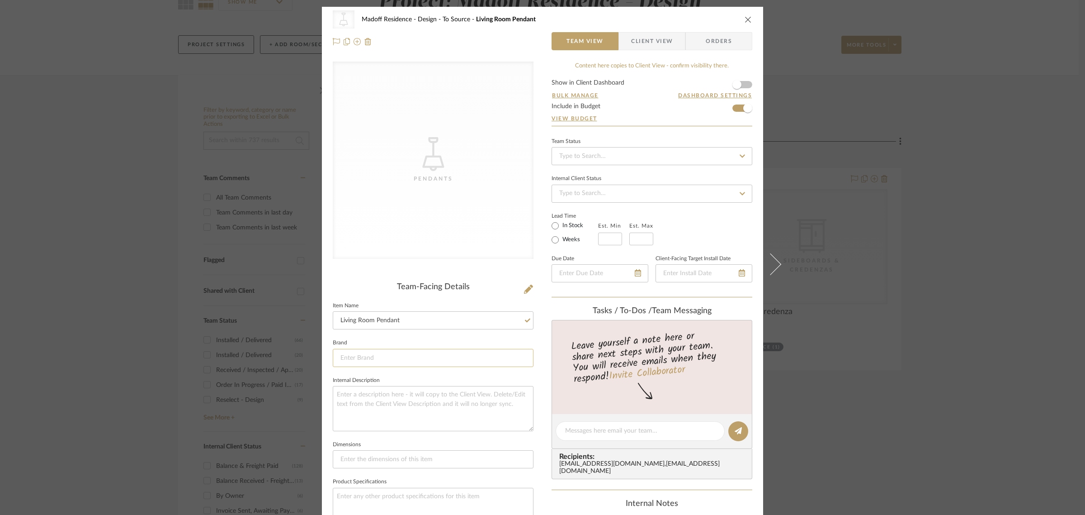
click at [464, 358] on input at bounding box center [433, 358] width 201 height 18
click at [378, 276] on div "CategoryIconLighting Created with Sketch. Pendants Team-Facing Details Item Nam…" at bounding box center [433, 432] width 201 height 742
click at [745, 17] on icon "close" at bounding box center [748, 19] width 7 height 7
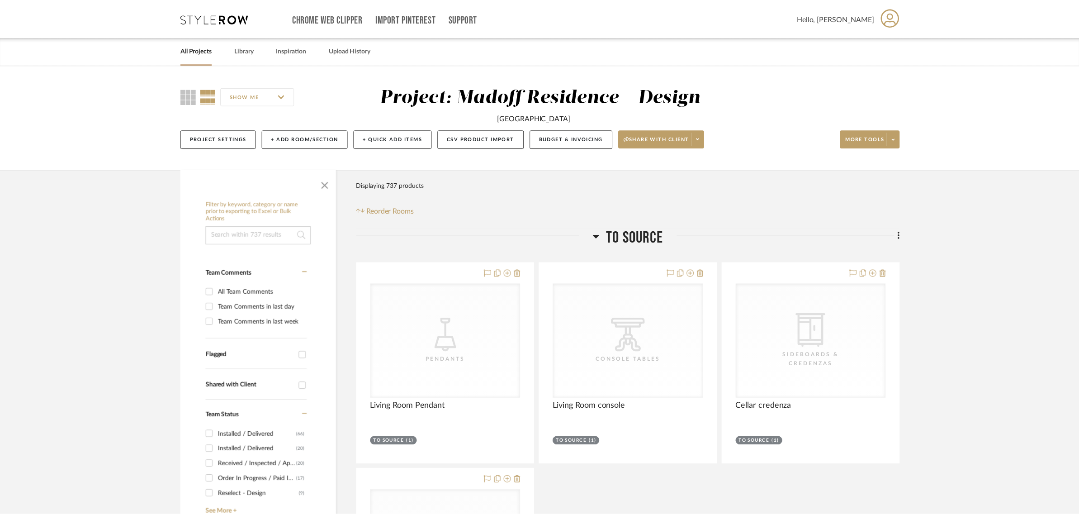
scroll to position [94, 0]
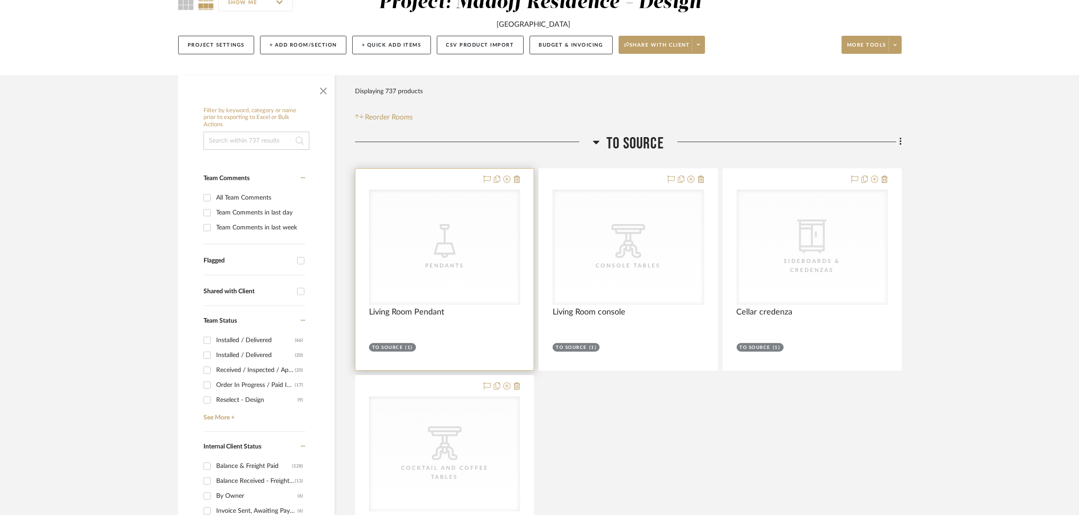
click at [450, 256] on icon "CategoryIconLighting Created with Sketch." at bounding box center [445, 241] width 34 height 34
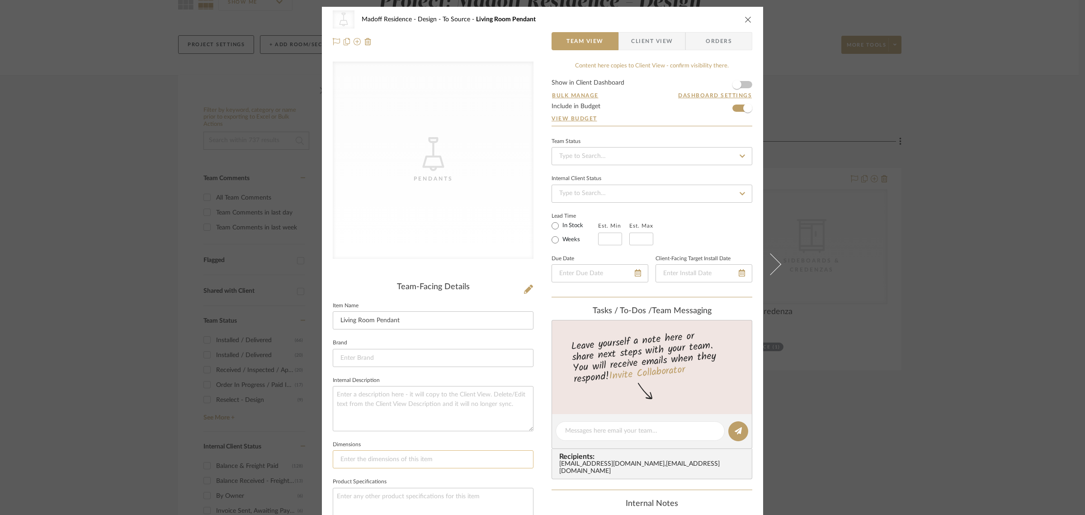
click at [360, 459] on input at bounding box center [433, 459] width 201 height 18
type input "27" to 30" dia, 36" H max"
click at [419, 352] on input at bounding box center [433, 358] width 201 height 18
click at [955, 331] on div "CategoryIconLighting Created with Sketch. Pendants Madoff Residence - Design To…" at bounding box center [542, 257] width 1085 height 515
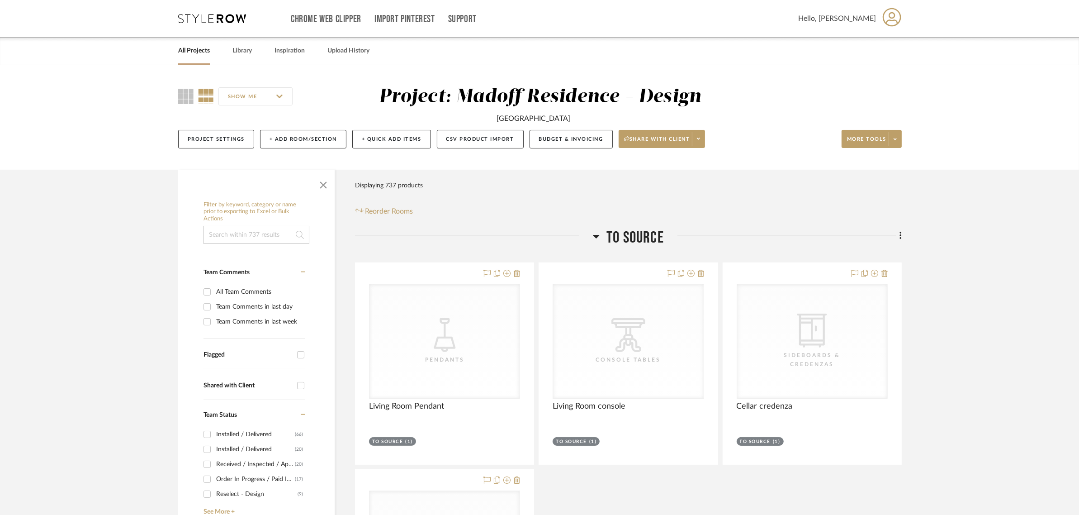
click at [247, 90] on input "SHOW ME" at bounding box center [255, 96] width 74 height 18
click at [258, 179] on span "Description" at bounding box center [267, 178] width 52 height 8
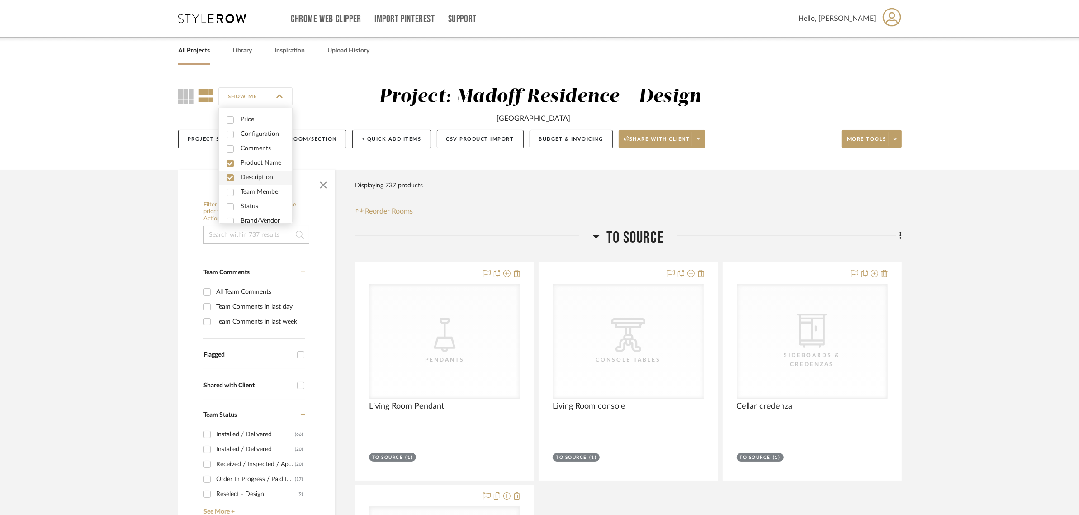
click at [258, 179] on span "Description" at bounding box center [267, 178] width 52 height 8
checkbox input "false"
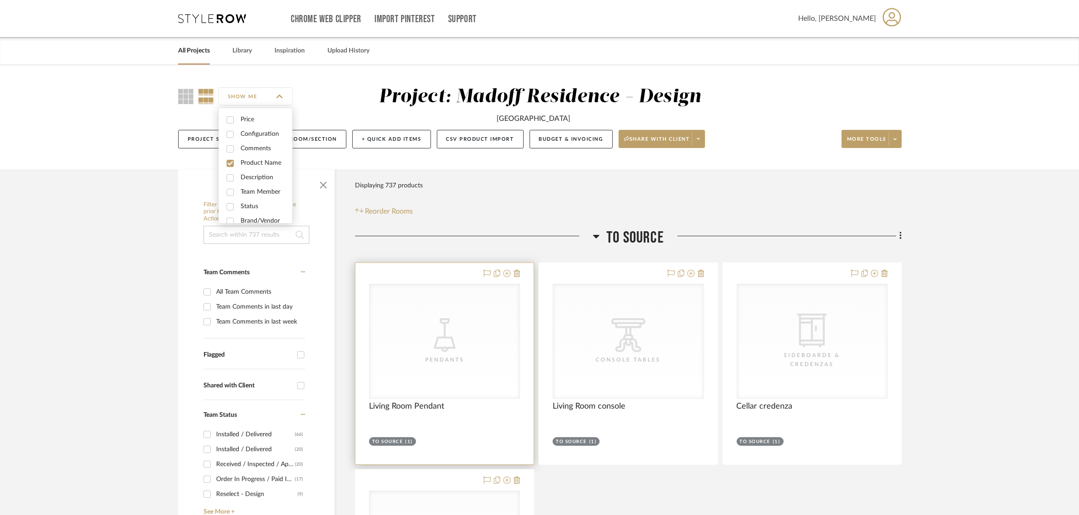
click at [437, 349] on icon "CategoryIconLighting Created with Sketch." at bounding box center [445, 335] width 34 height 34
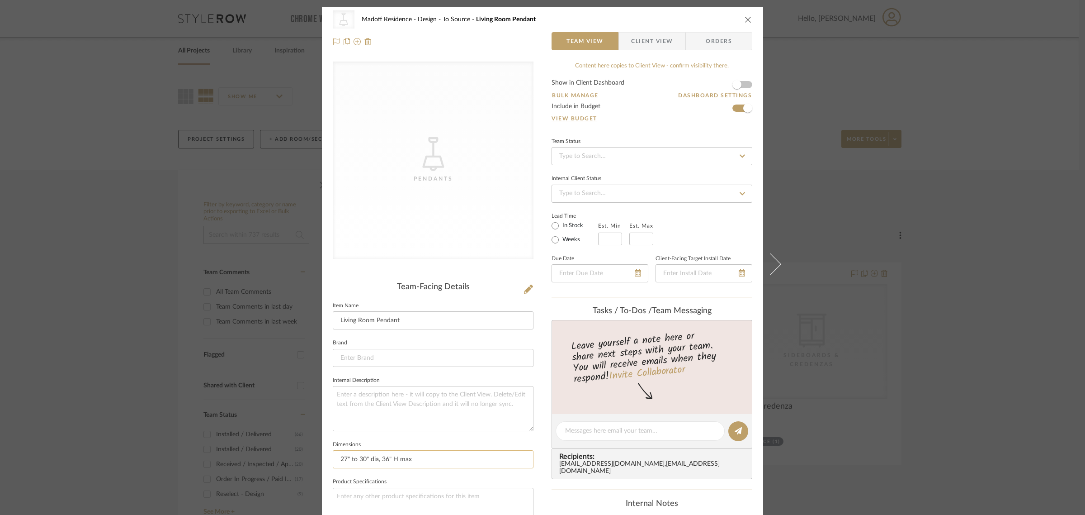
click at [398, 463] on input "27" to 30" dia, 36" H max" at bounding box center [433, 459] width 201 height 18
click at [394, 406] on textarea at bounding box center [433, 408] width 201 height 45
paste textarea "27" to 30" dia, 36" H max"
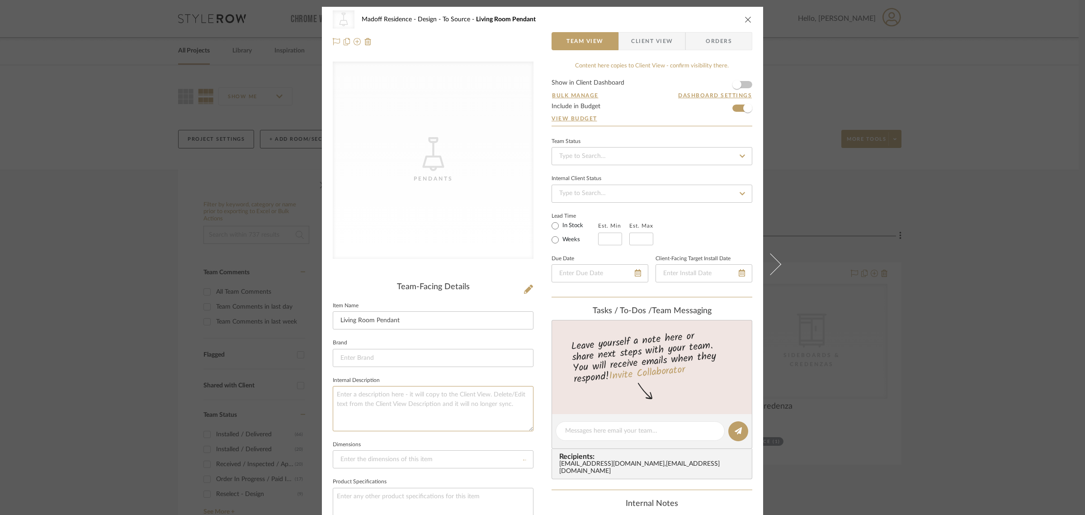
type textarea "27" to 30" dia, 36" H max"
paste textarea "27" to 30" dia, 36" H max"
type textarea "27" to 30" dia, 36" H max"
click at [450, 373] on div "Team-Facing Details Item Name Living Room Pendant Brand Internal Description 27…" at bounding box center [433, 433] width 201 height 302
click at [429, 347] on fieldset "Brand" at bounding box center [433, 351] width 201 height 30
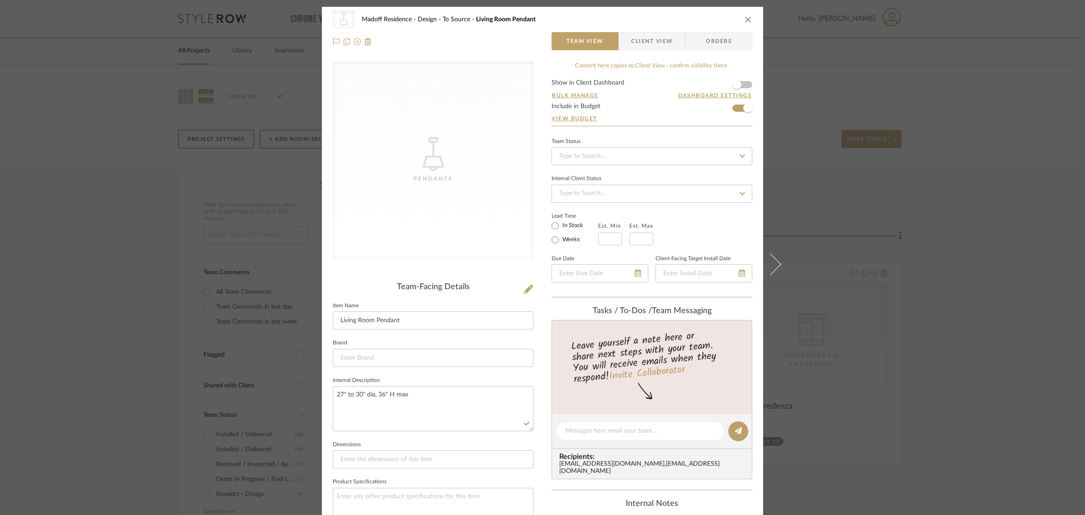
click at [742, 67] on div "Content here copies to Client View - confirm visibility there." at bounding box center [652, 65] width 201 height 9
click at [732, 108] on form "Show in Client Dashboard Bulk Manage Dashboard Settings Include in Budget View …" at bounding box center [652, 103] width 201 height 46
click at [738, 107] on span "button" at bounding box center [748, 108] width 20 height 20
click at [745, 21] on icon "close" at bounding box center [748, 19] width 7 height 7
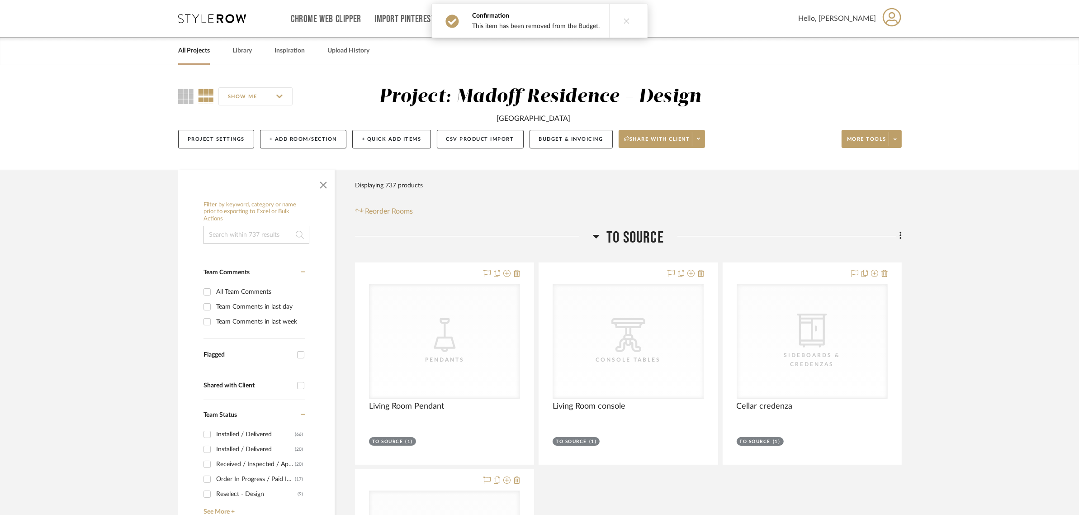
click at [227, 103] on input "SHOW ME" at bounding box center [255, 96] width 74 height 18
click at [250, 178] on span "Description" at bounding box center [267, 178] width 52 height 8
checkbox input "true"
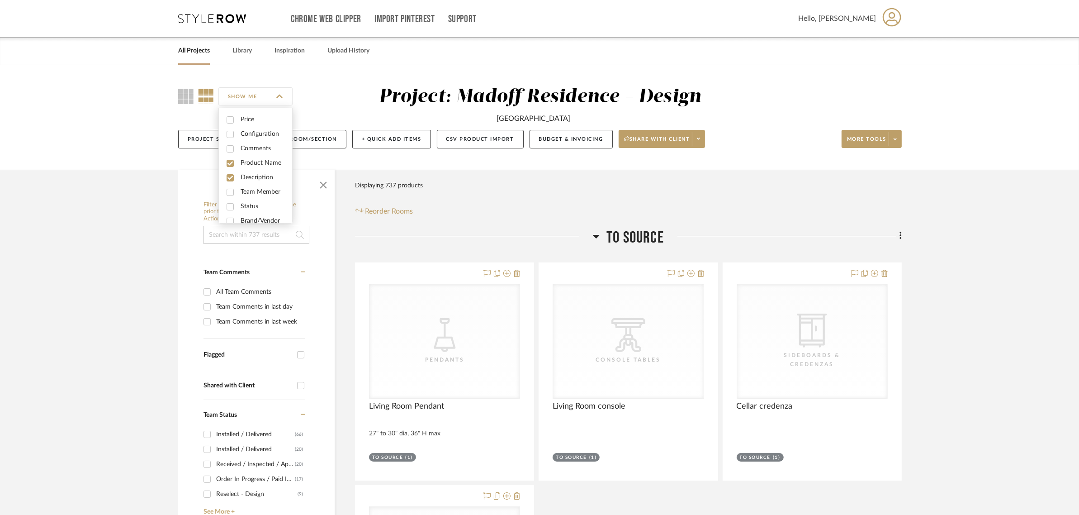
drag, startPoint x: 100, startPoint y: 159, endPoint x: 161, endPoint y: 141, distance: 62.7
click at [100, 159] on div "SHOW ME Project: Madoff Residence - Design West Village Townhouse Project Setti…" at bounding box center [539, 117] width 1079 height 104
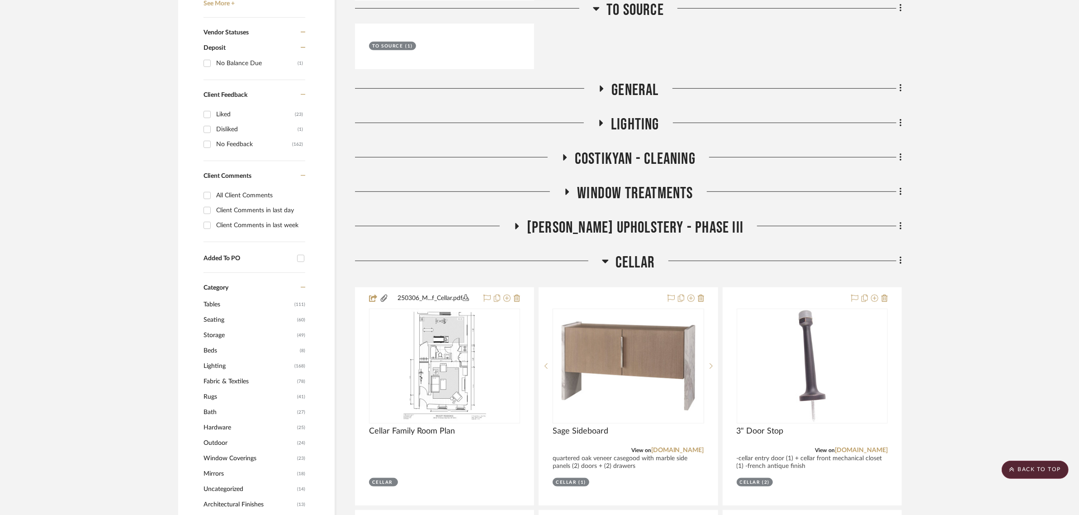
scroll to position [659, 0]
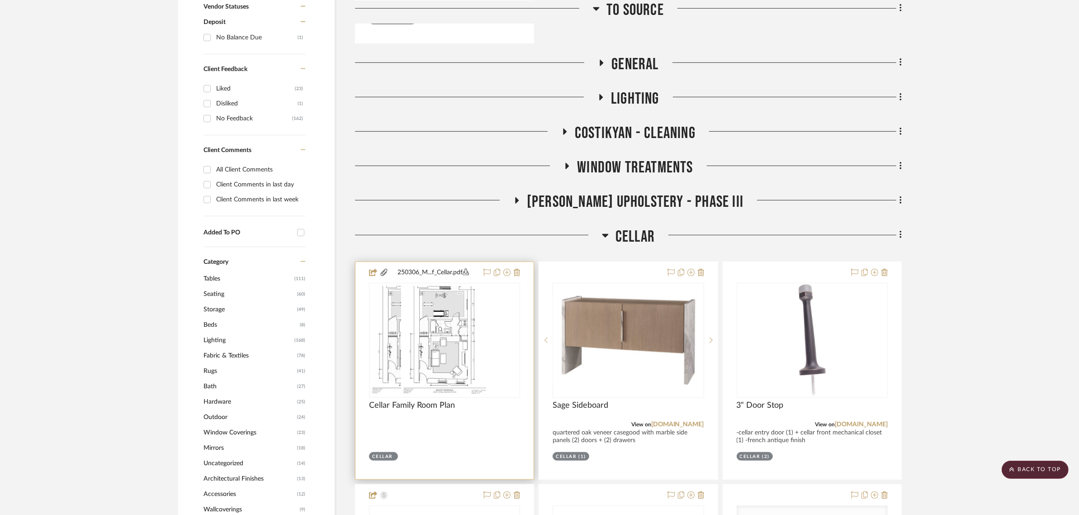
click at [453, 332] on div at bounding box center [444, 340] width 151 height 115
click at [454, 356] on img "0" at bounding box center [444, 339] width 87 height 113
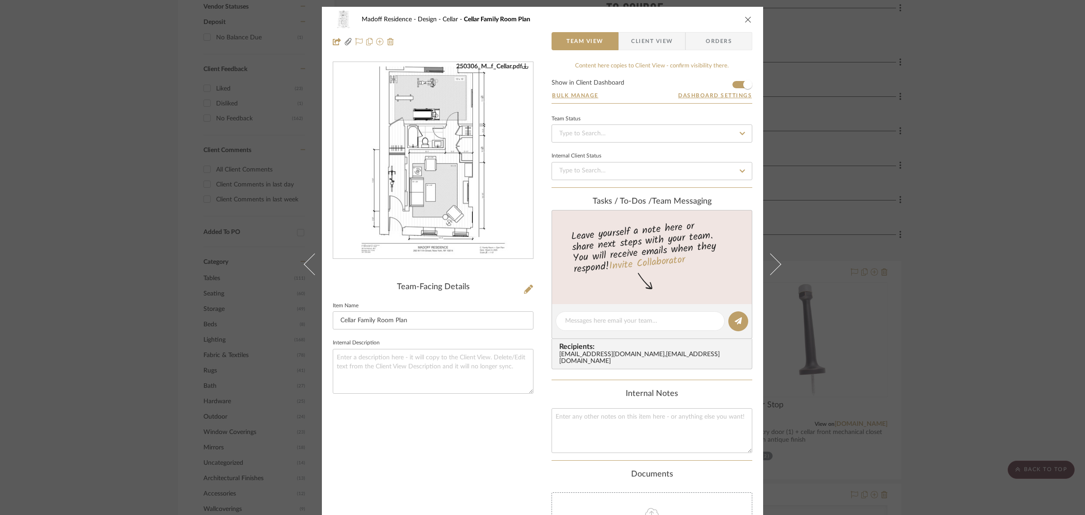
click at [473, 175] on img "0" at bounding box center [433, 160] width 152 height 196
click at [746, 23] on icon "close" at bounding box center [748, 19] width 7 height 7
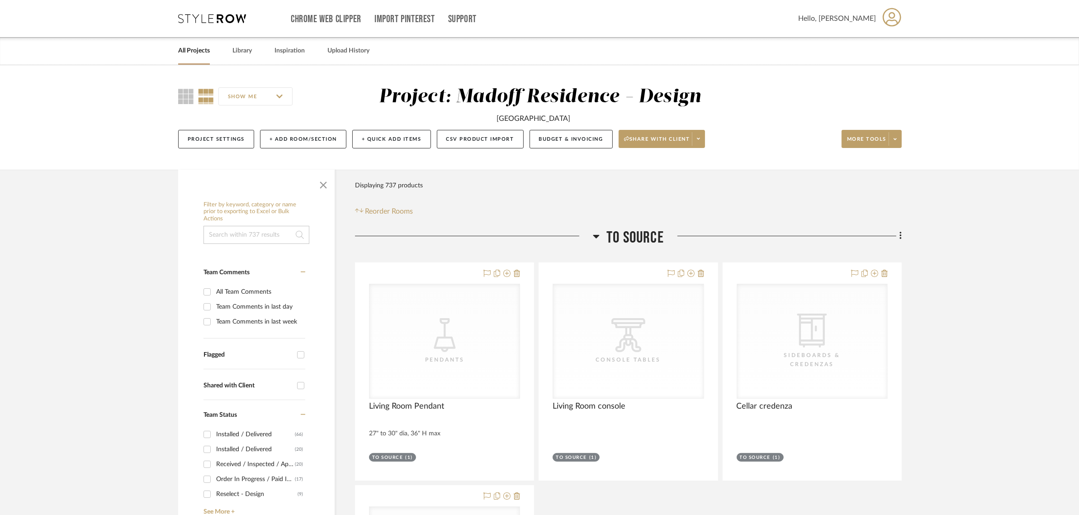
click at [237, 97] on input "SHOW ME" at bounding box center [255, 96] width 74 height 18
click at [267, 134] on span "Configuration" at bounding box center [267, 134] width 52 height 8
checkbox input "true"
click at [285, 97] on input "SHOW ME" at bounding box center [255, 96] width 74 height 18
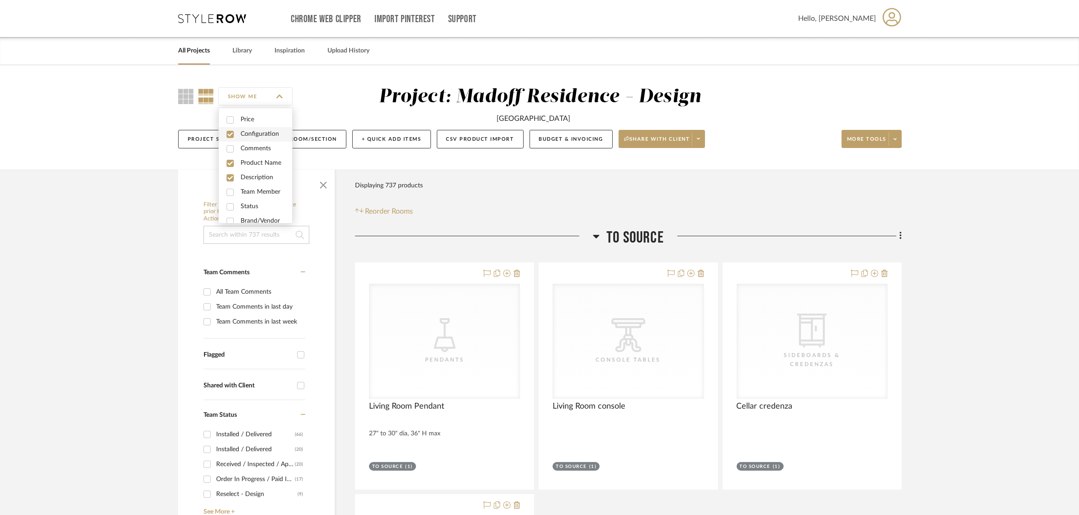
click at [259, 134] on span "Configuration" at bounding box center [267, 134] width 52 height 8
checkbox input "false"
click at [121, 164] on div "SHOW ME Project: Madoff Residence - Design West Village Townhouse Project Setti…" at bounding box center [539, 117] width 1079 height 104
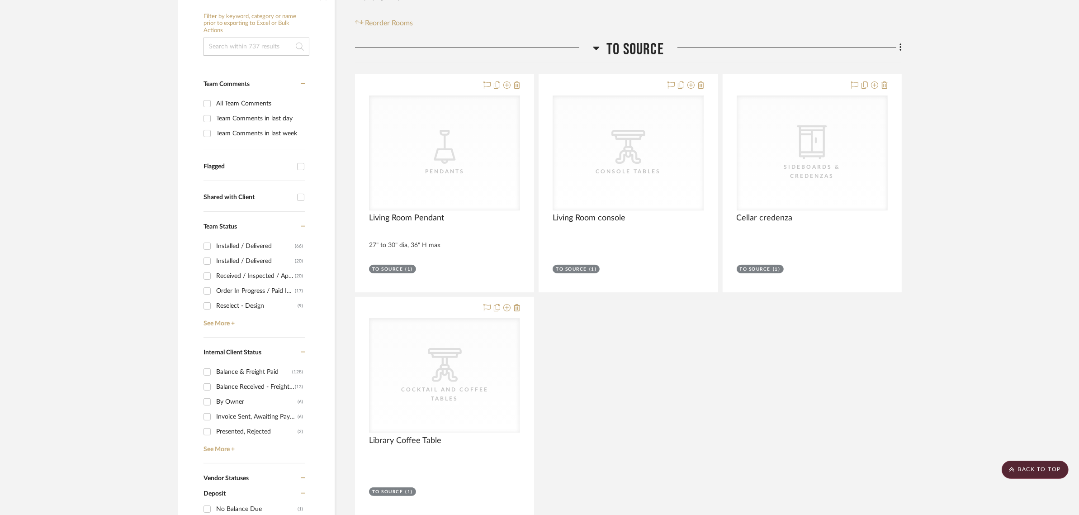
scroll to position [283, 0]
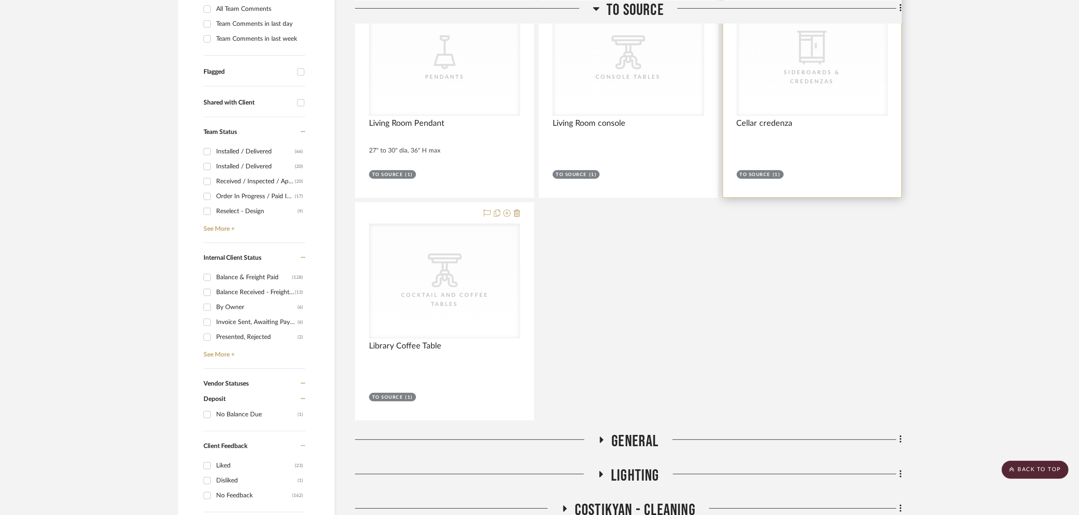
click at [817, 115] on div "CategoryIconStorage Created with Sketch. Sideboards & Credenzas" at bounding box center [812, 58] width 150 height 114
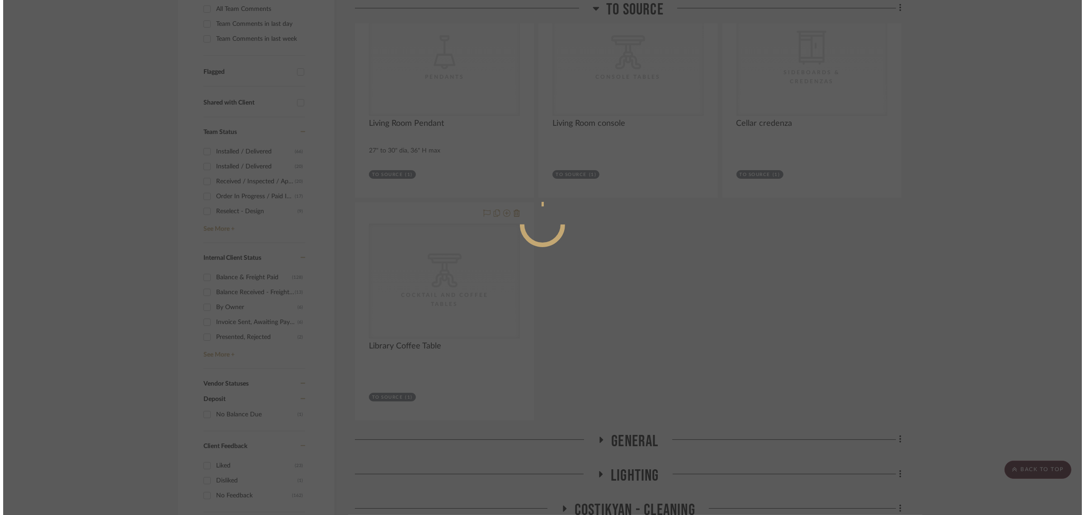
scroll to position [0, 0]
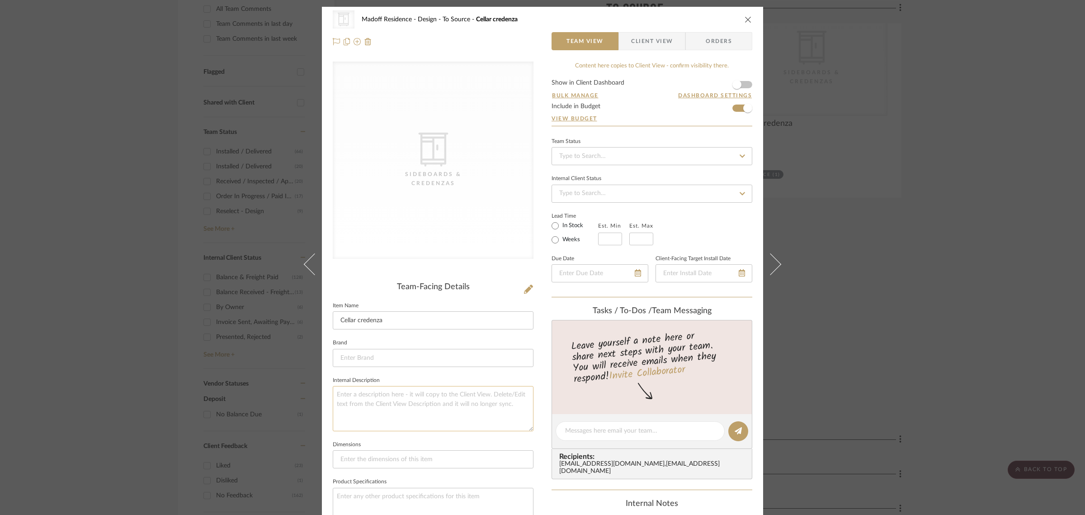
click at [355, 396] on textarea at bounding box center [433, 408] width 201 height 45
type textarea "72" wide max"
click at [389, 260] on div "CategoryIconStorage Created with Sketch. Sideboards & Credenzas" at bounding box center [433, 167] width 201 height 212
click at [738, 109] on span "button" at bounding box center [748, 108] width 20 height 20
click at [840, 243] on div "CategoryIconStorage Created with Sketch. Sideboards & Credenzas Madoff Residenc…" at bounding box center [542, 257] width 1085 height 515
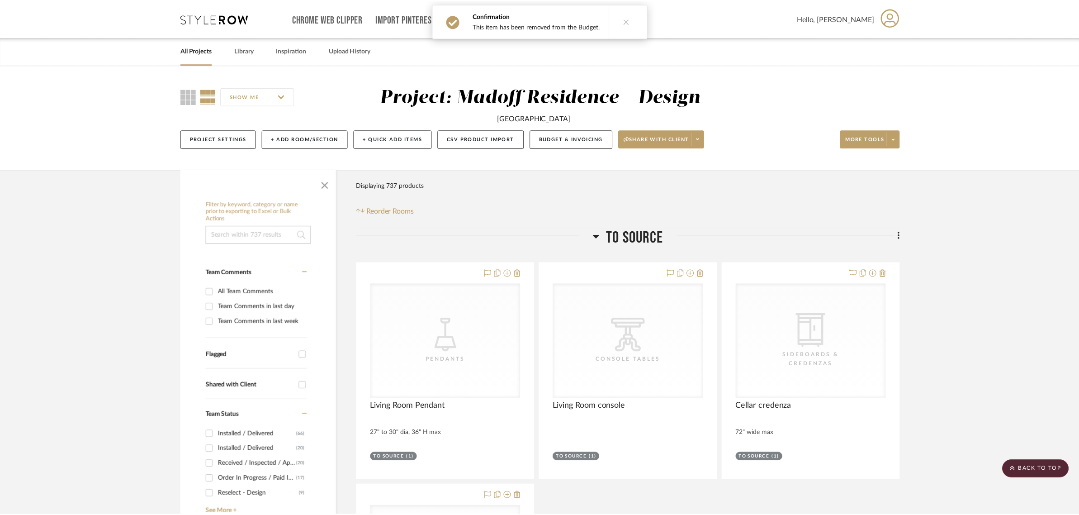
scroll to position [283, 0]
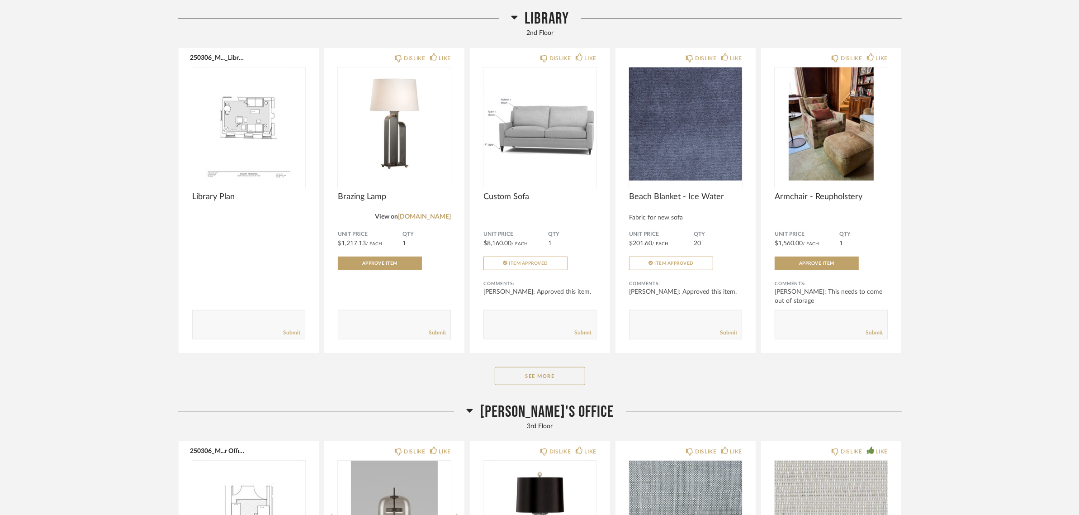
scroll to position [5086, 0]
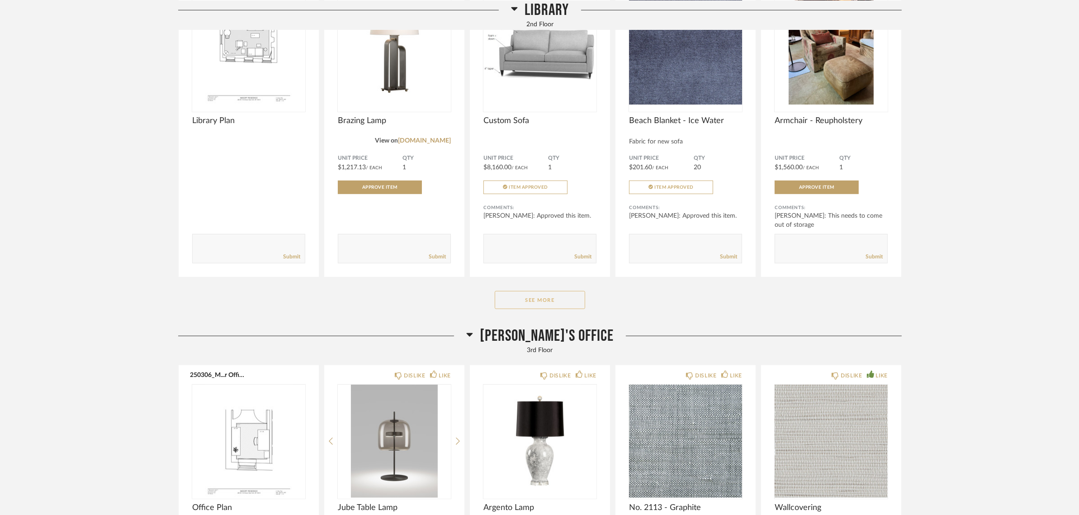
click at [541, 299] on button "See More" at bounding box center [540, 300] width 90 height 18
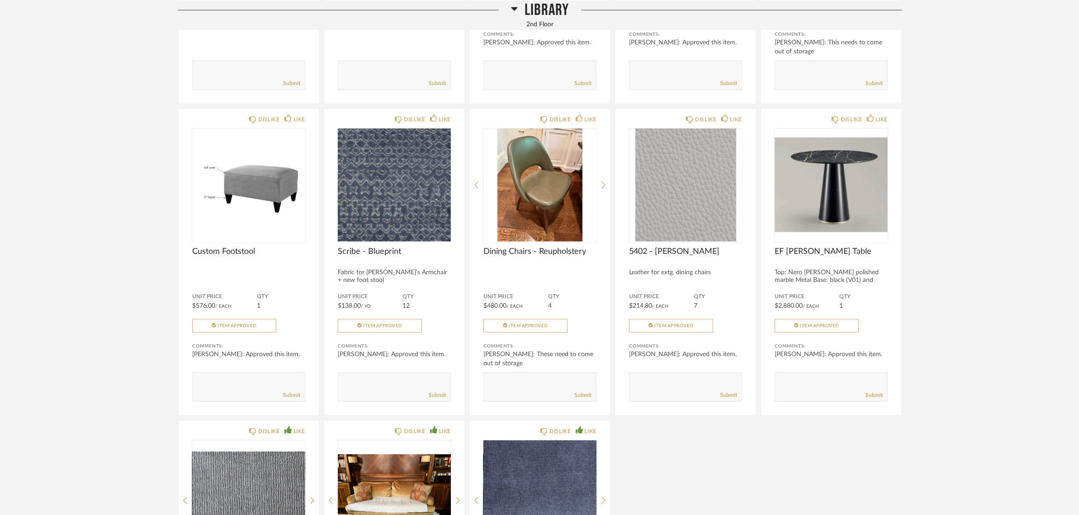
scroll to position [5093, 0]
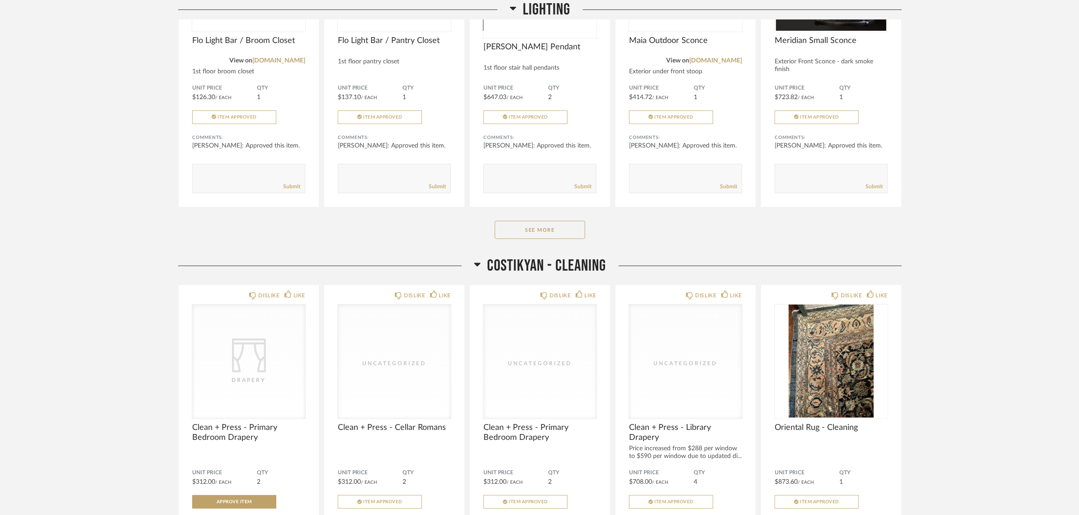
scroll to position [0, 0]
